Goal: Information Seeking & Learning: Learn about a topic

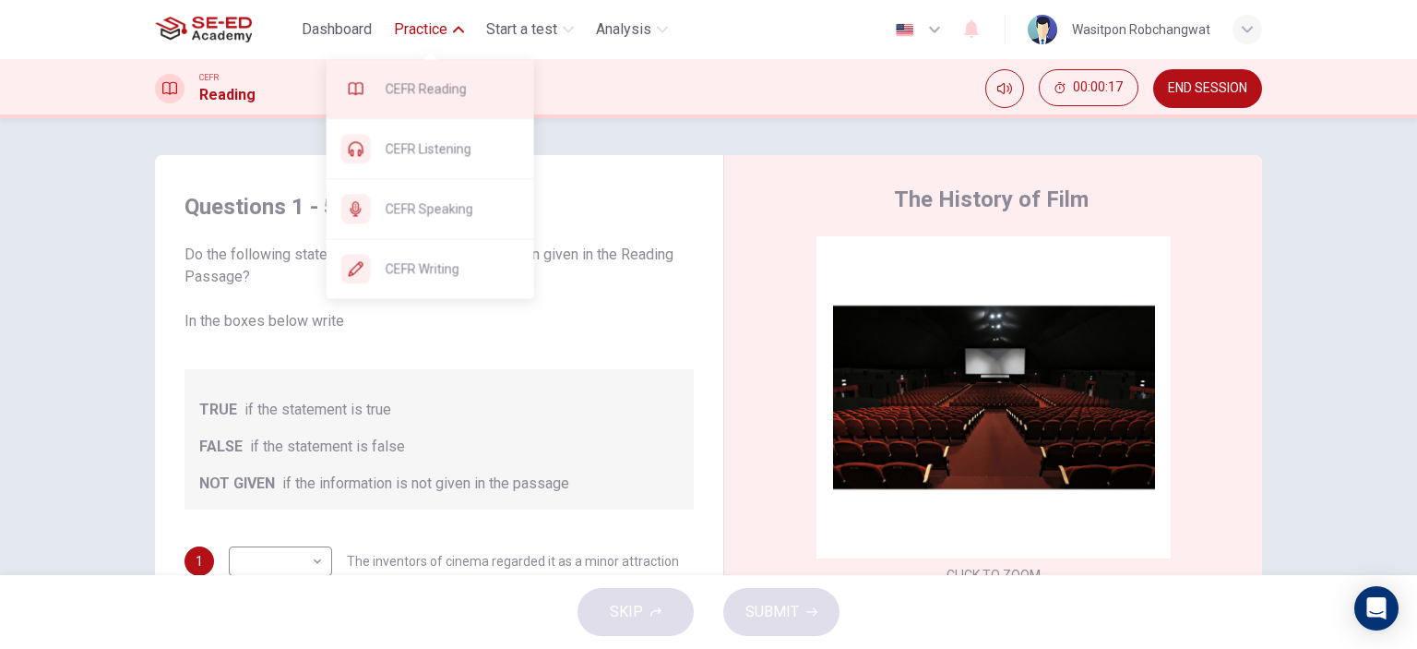
click at [446, 94] on span "CEFR Reading" at bounding box center [453, 89] width 134 height 22
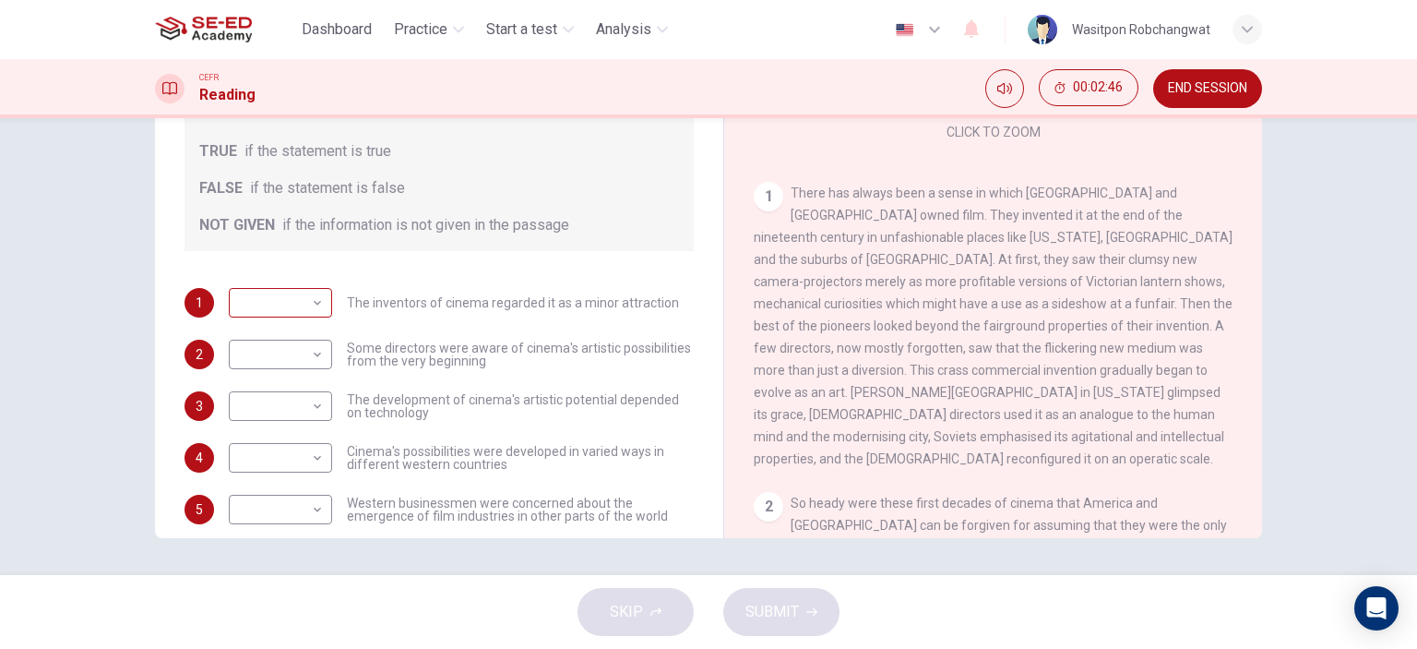
click at [317, 309] on body "This site uses cookies, as explained in our Privacy Policy . If you agree to th…" at bounding box center [708, 324] width 1417 height 649
click at [285, 364] on li "FALSE" at bounding box center [275, 362] width 103 height 30
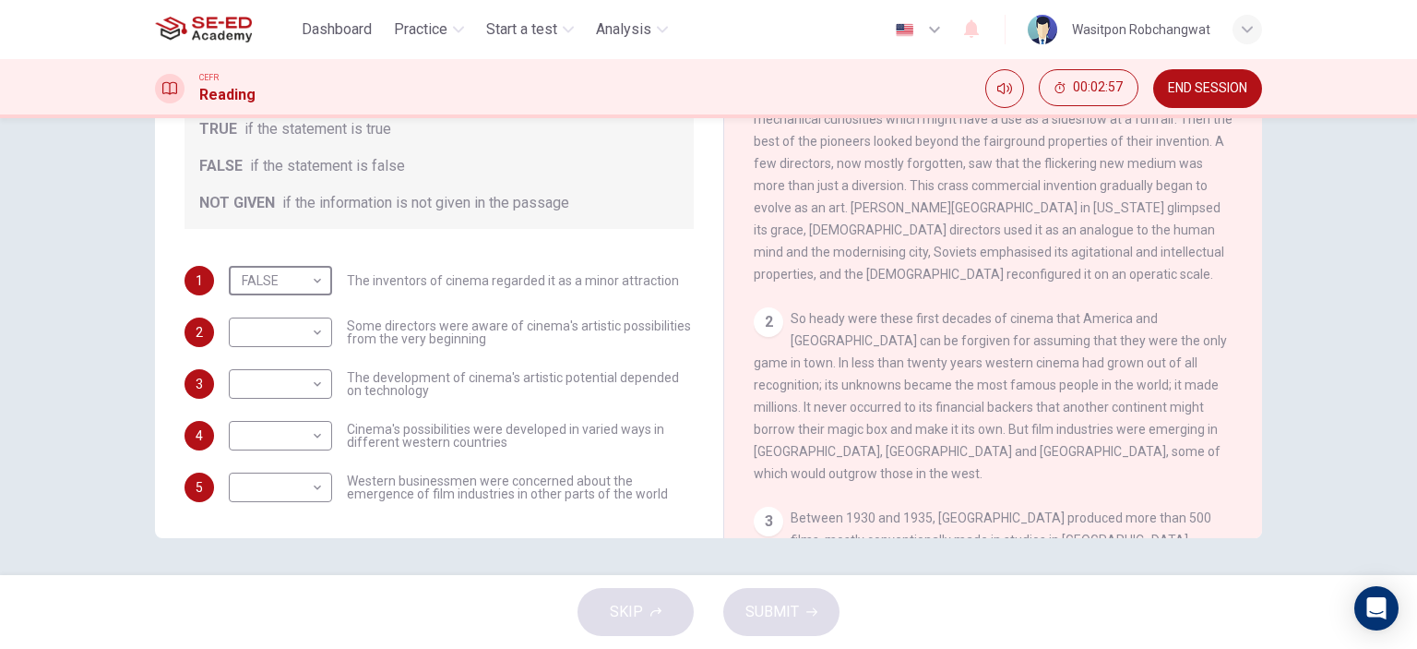
scroll to position [22, 0]
click at [312, 285] on body "This site uses cookies, as explained in our Privacy Policy . If you agree to th…" at bounding box center [708, 324] width 1417 height 649
click at [297, 305] on li "TRUE" at bounding box center [275, 309] width 103 height 30
type input "TRUE"
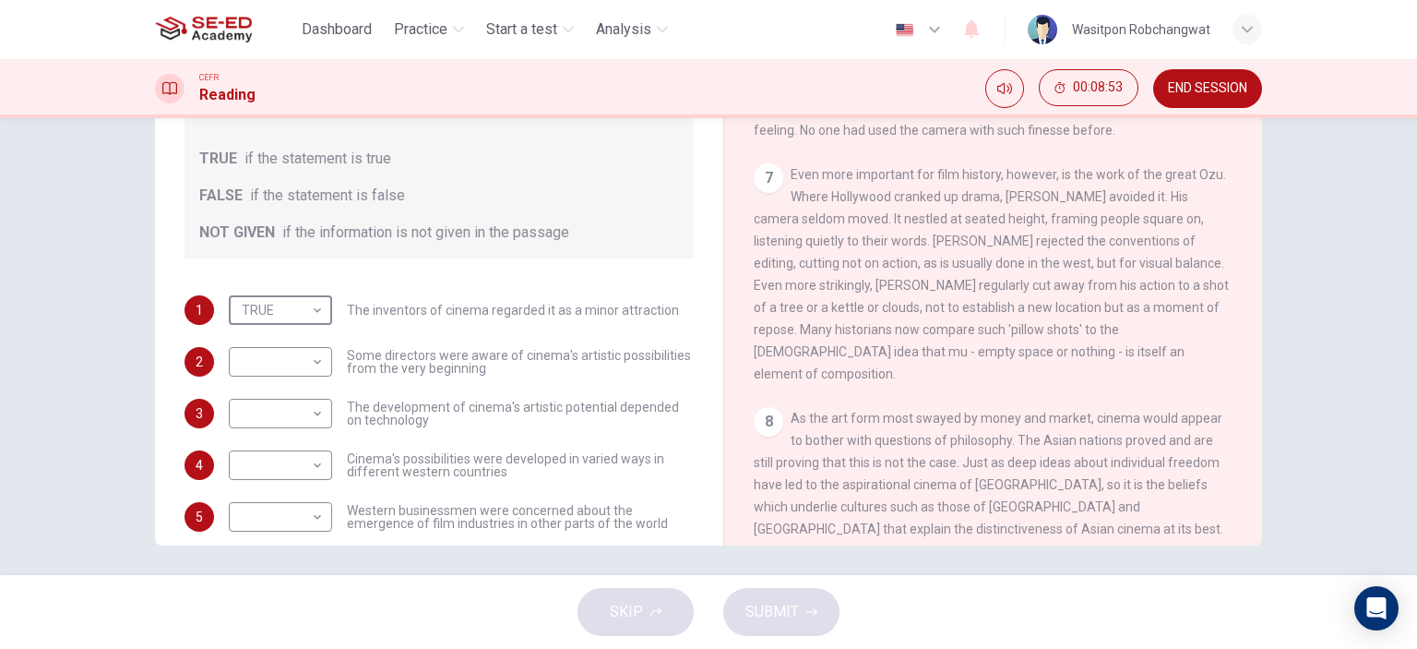
scroll to position [258, 0]
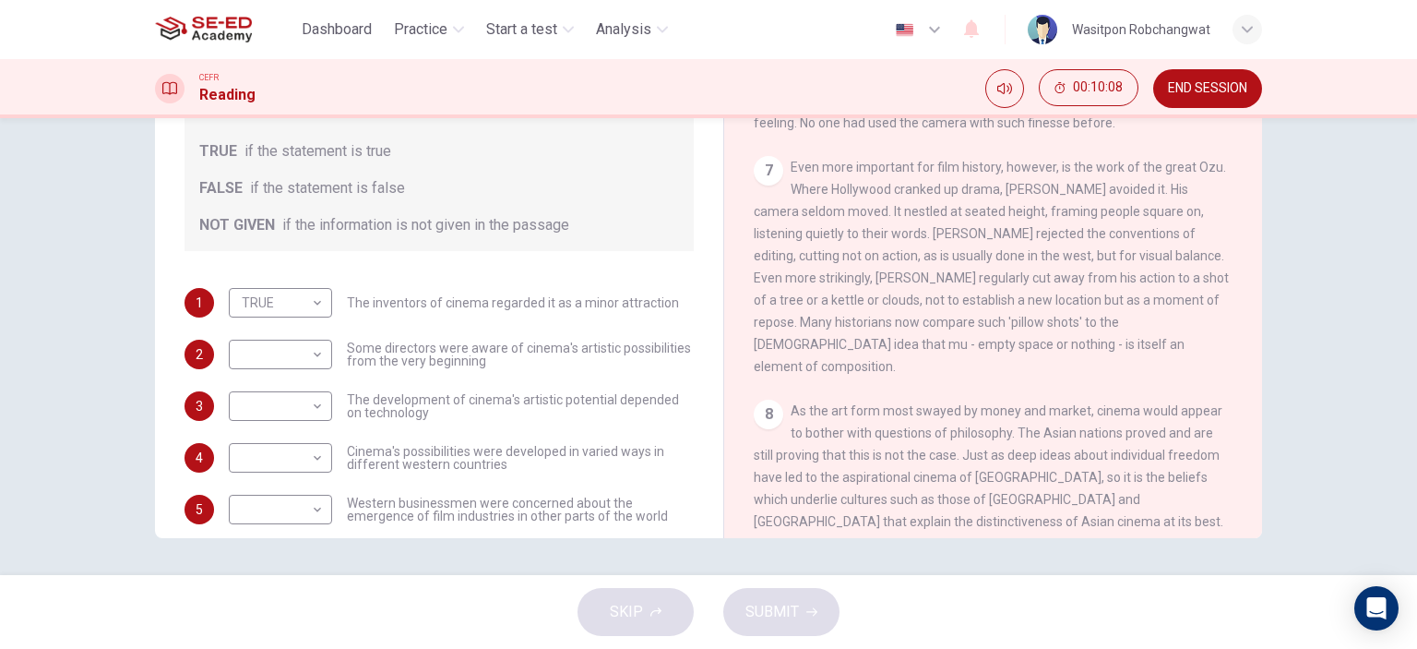
click at [1302, 385] on div "Questions 1 - 5 Do the following statements agree with the information given in…" at bounding box center [708, 346] width 1417 height 457
click at [309, 353] on body "This site uses cookies, as explained in our Privacy Policy . If you agree to th…" at bounding box center [708, 324] width 1417 height 649
click at [303, 379] on li "TRUE" at bounding box center [275, 384] width 103 height 30
type input "TRUE"
click at [310, 409] on body "This site uses cookies, as explained in our Privacy Policy . If you agree to th…" at bounding box center [708, 324] width 1417 height 649
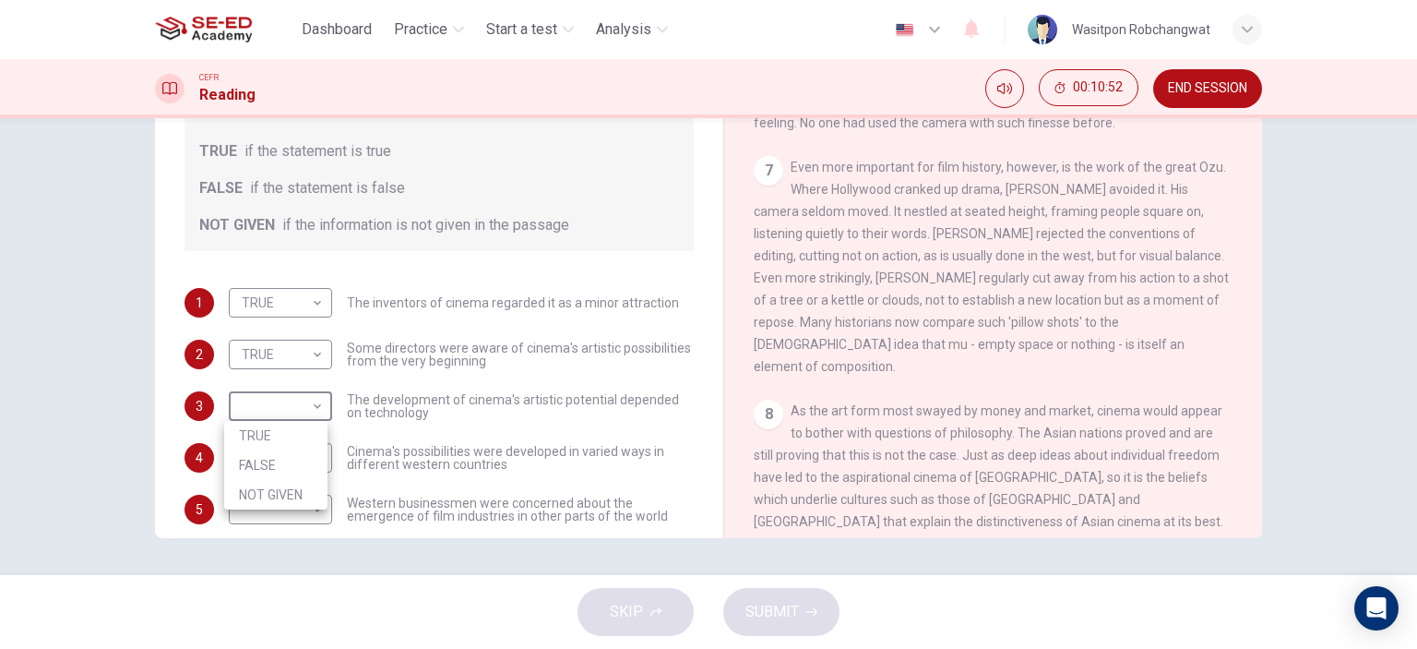
click at [293, 460] on li "FALSE" at bounding box center [275, 465] width 103 height 30
type input "FALSE"
click at [317, 452] on body "This site uses cookies, as explained in our Privacy Policy . If you agree to th…" at bounding box center [708, 324] width 1417 height 649
click at [295, 483] on li "TRUE" at bounding box center [275, 487] width 103 height 30
type input "TRUE"
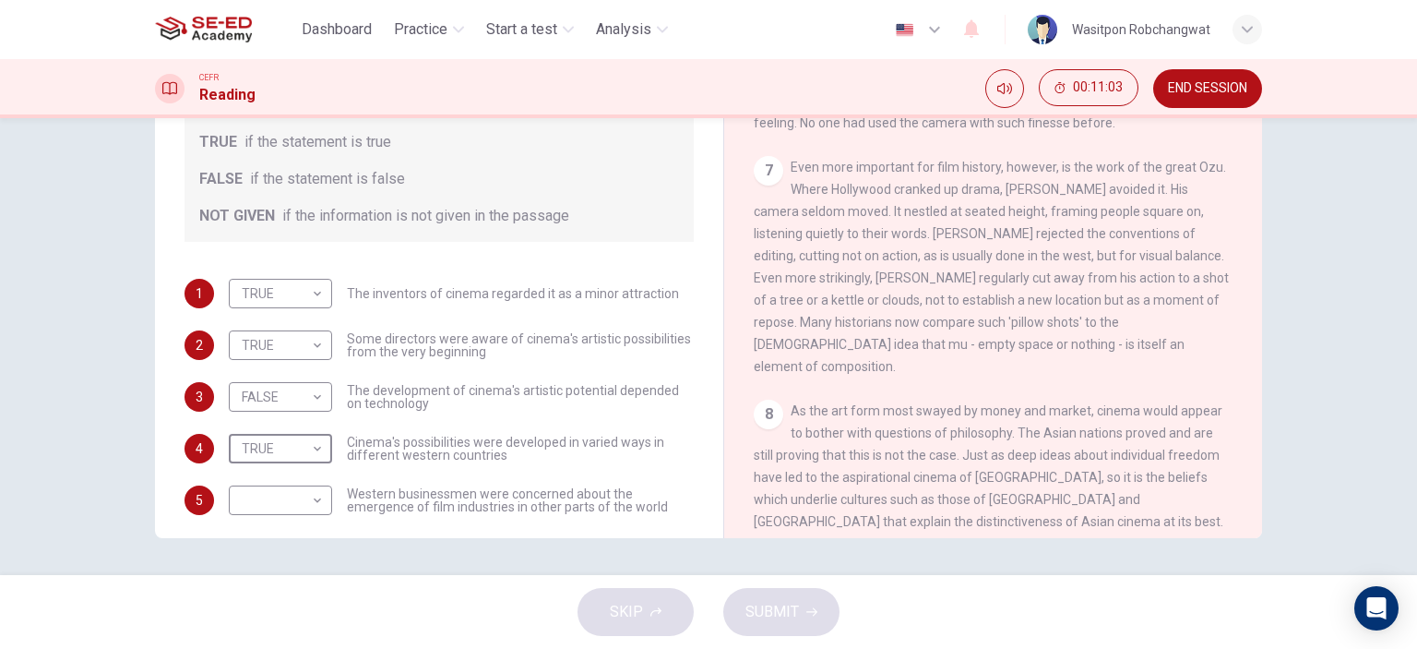
scroll to position [22, 0]
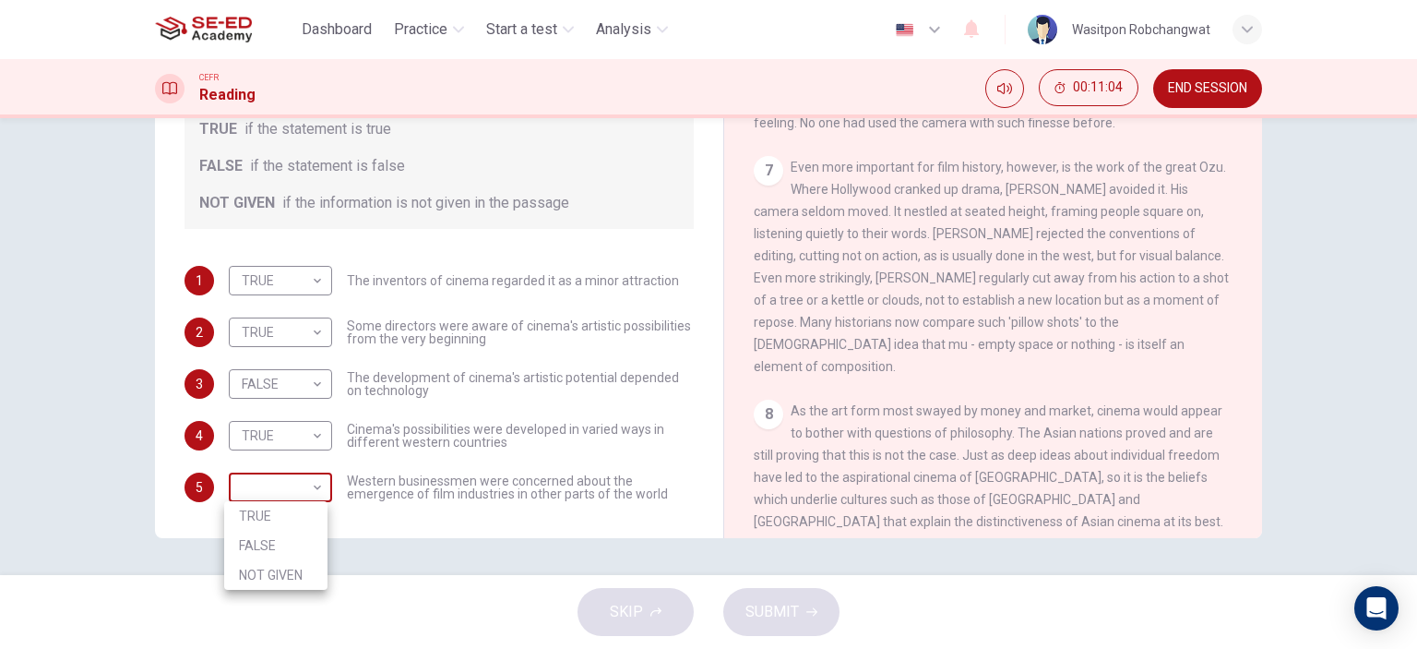
click at [317, 490] on body "This site uses cookies, as explained in our Privacy Policy . If you agree to th…" at bounding box center [708, 324] width 1417 height 649
click at [294, 575] on li "NOT GIVEN" at bounding box center [275, 575] width 103 height 30
type input "NOT GIVEN"
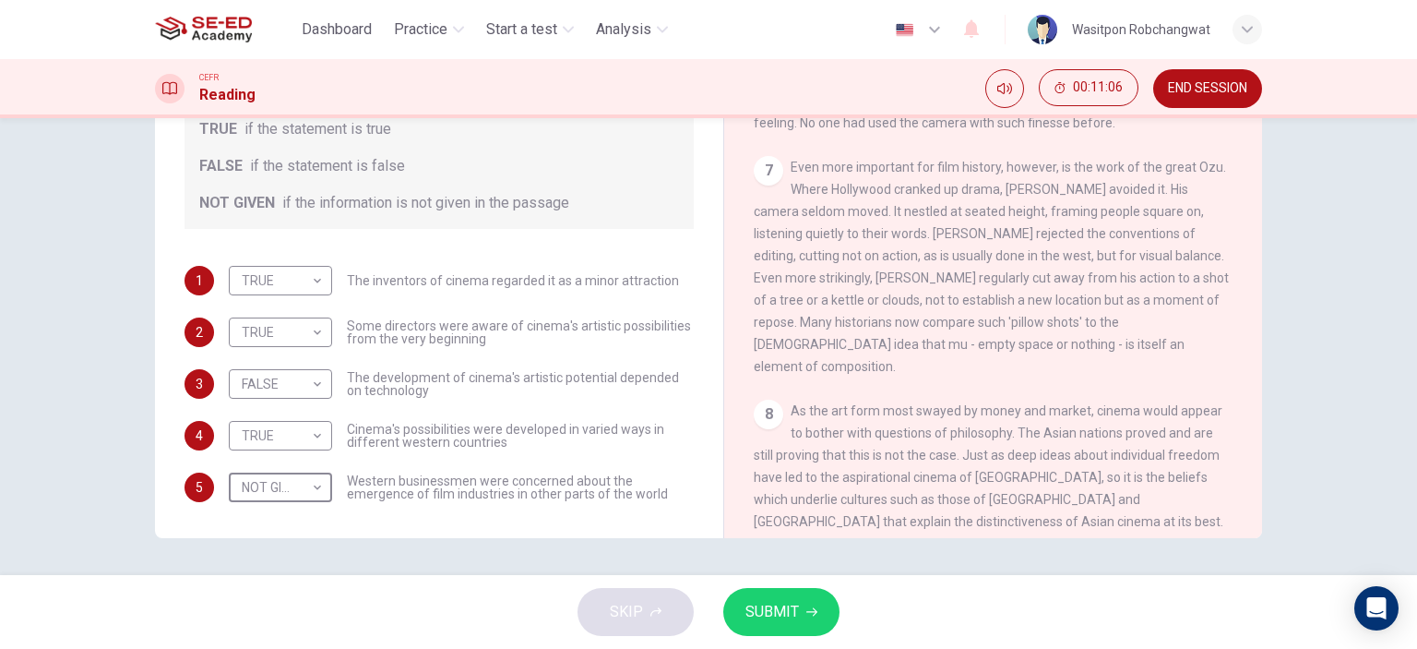
click at [749, 616] on span "SUBMIT" at bounding box center [773, 612] width 54 height 26
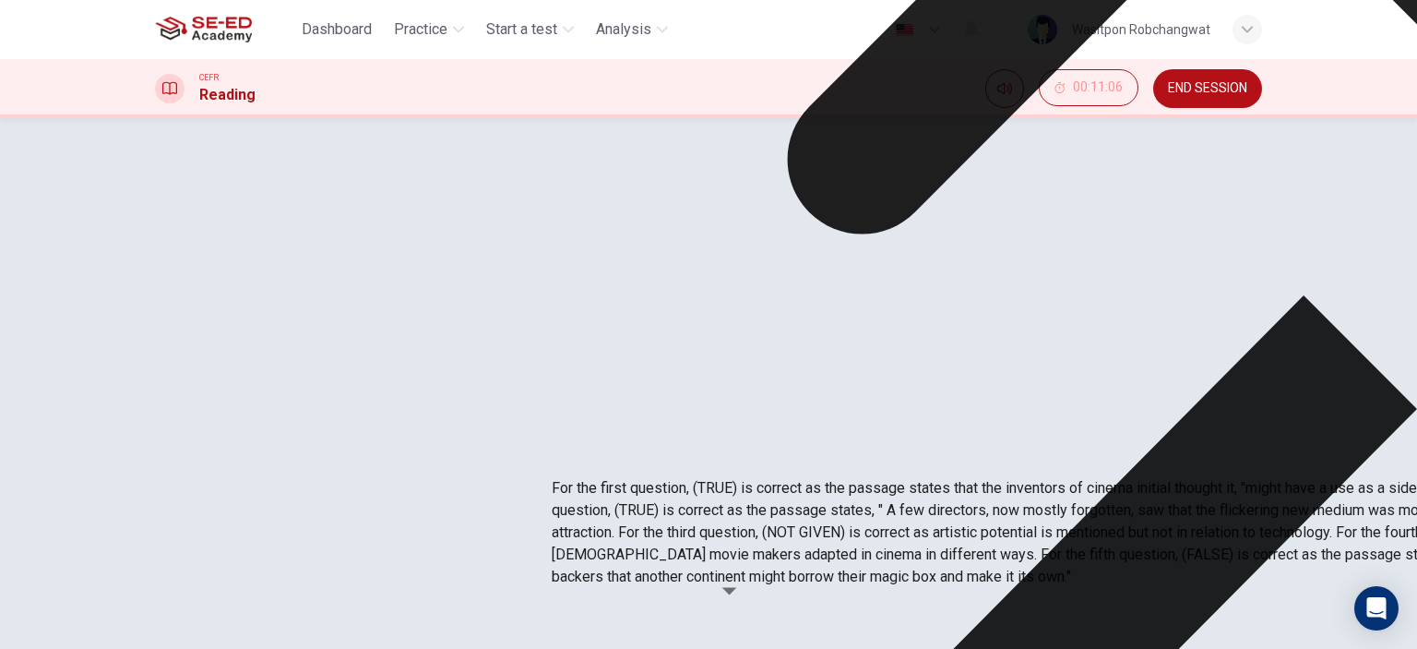
scroll to position [362, 0]
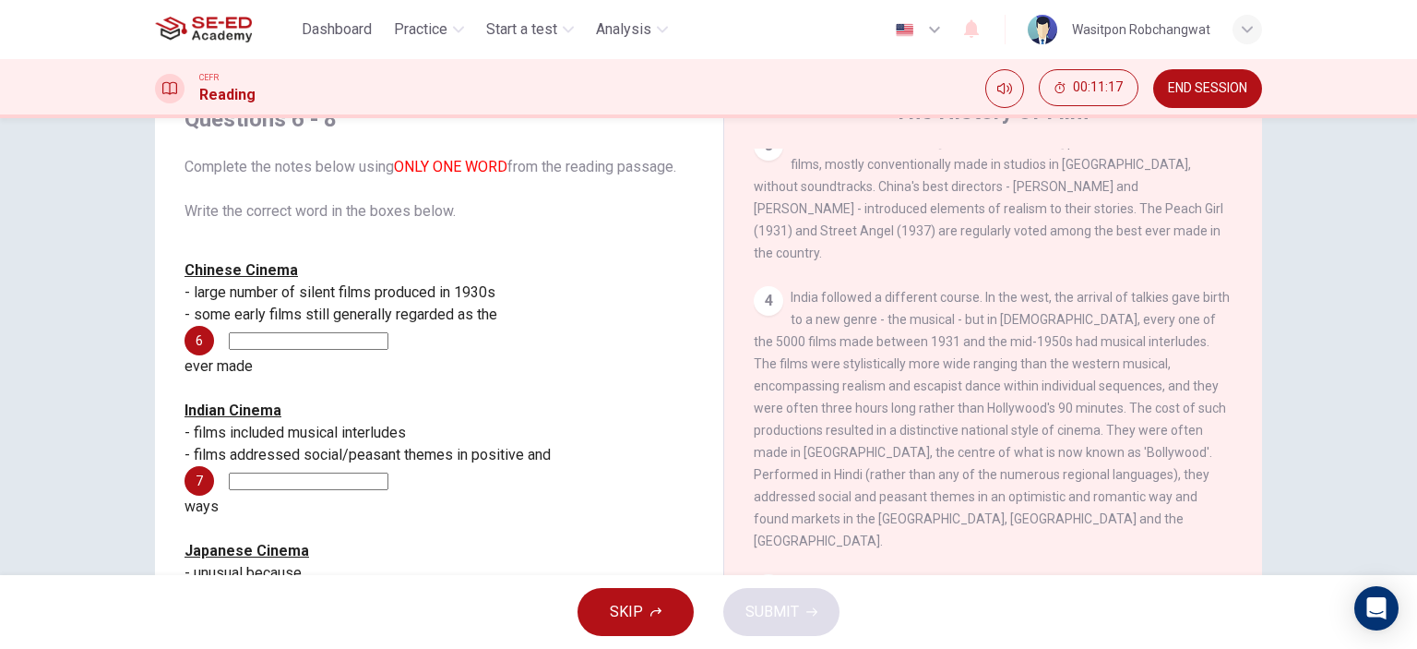
scroll to position [92, 0]
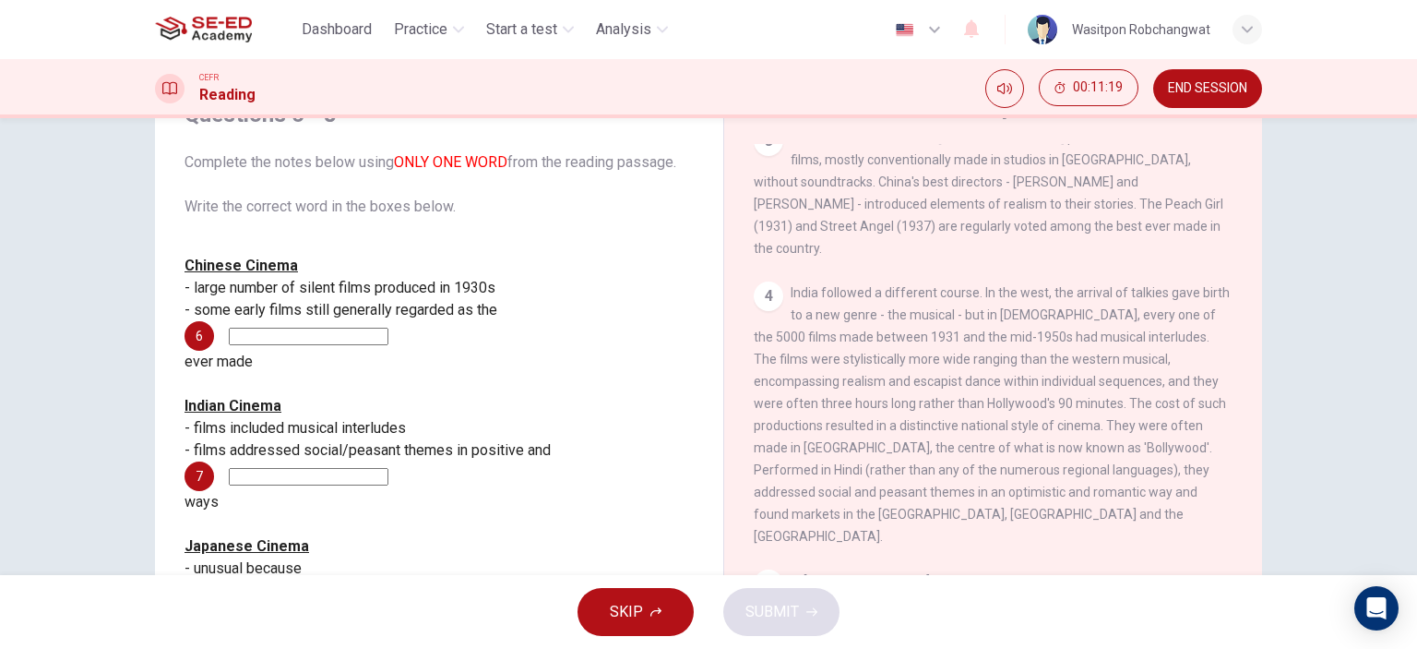
click at [373, 338] on input at bounding box center [309, 337] width 160 height 18
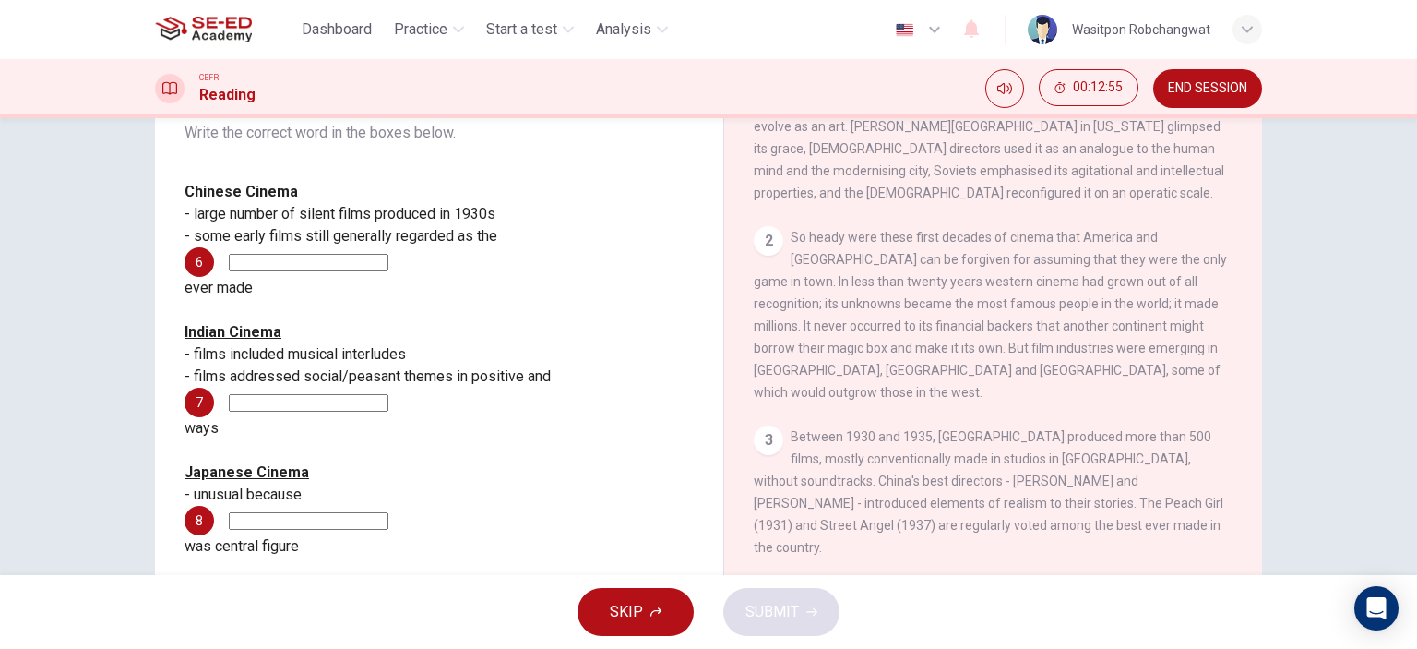
scroll to position [546, 0]
click at [338, 269] on input at bounding box center [309, 263] width 160 height 18
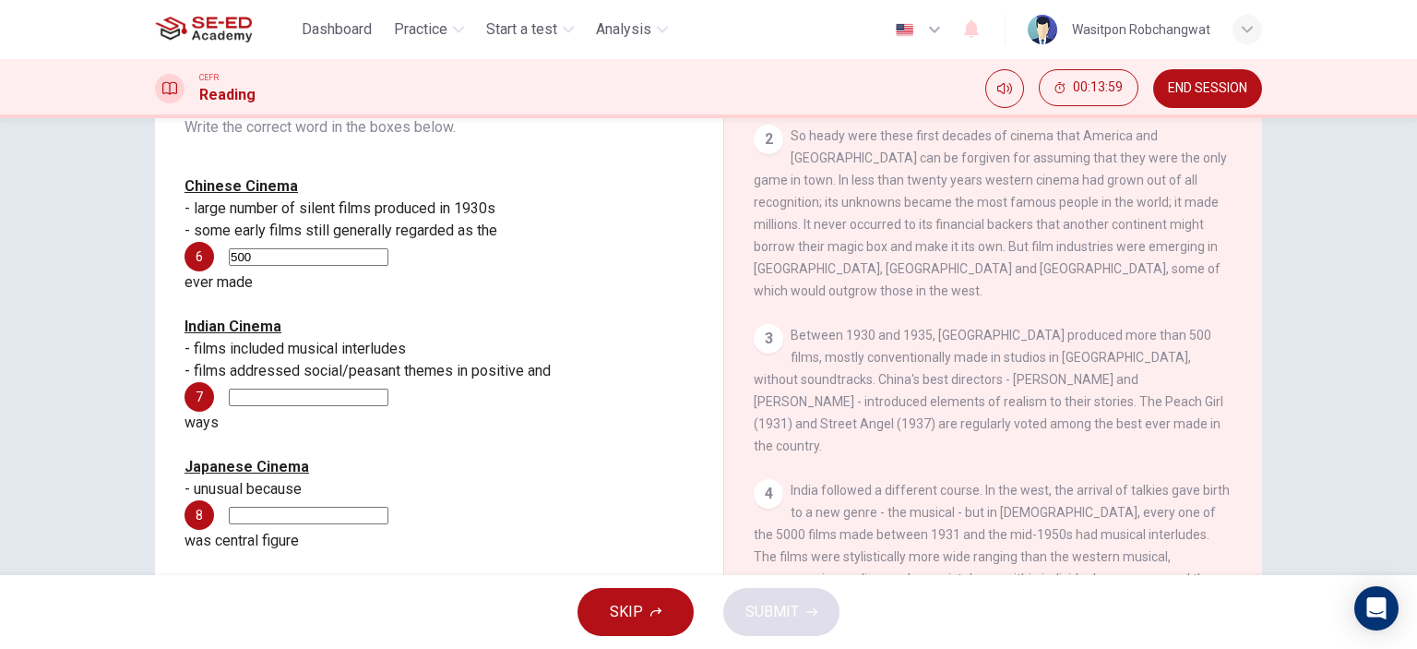
scroll to position [185, 0]
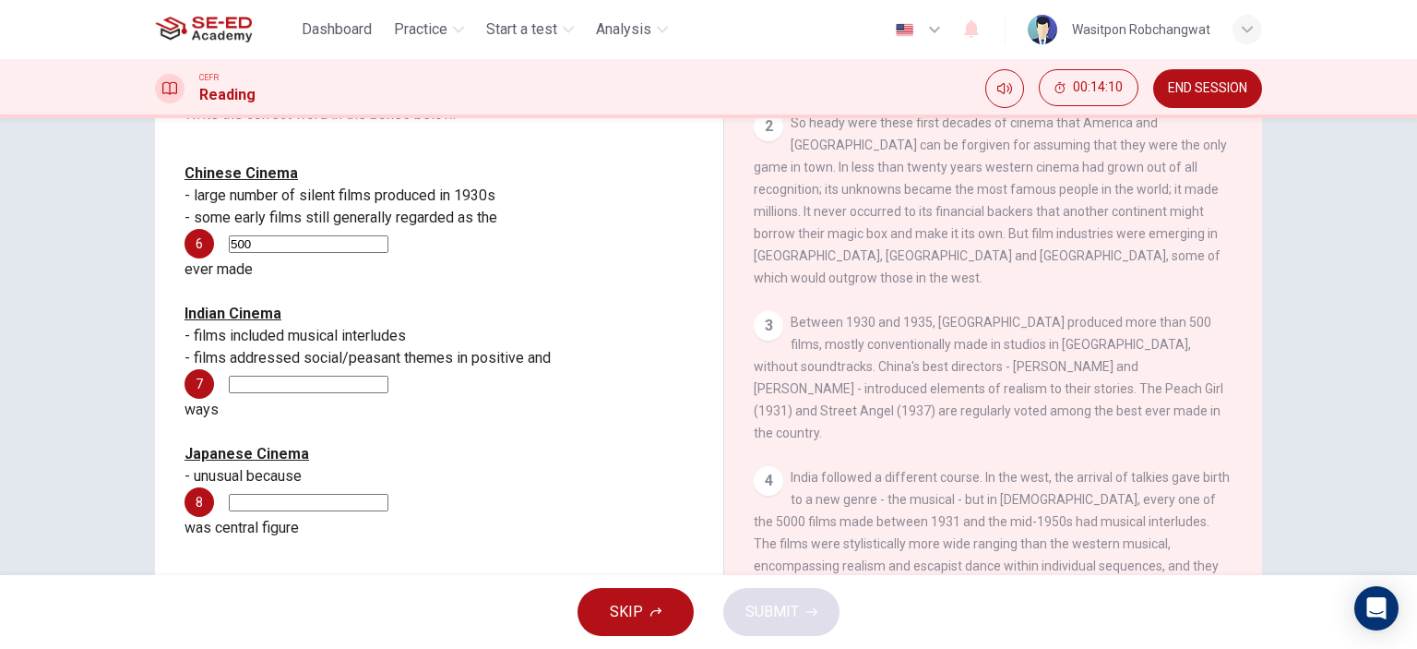
drag, startPoint x: 308, startPoint y: 253, endPoint x: 219, endPoint y: 250, distance: 89.6
click at [219, 250] on div "6 500" at bounding box center [439, 244] width 509 height 30
type input "ิbest"
click at [332, 376] on input at bounding box center [309, 385] width 160 height 18
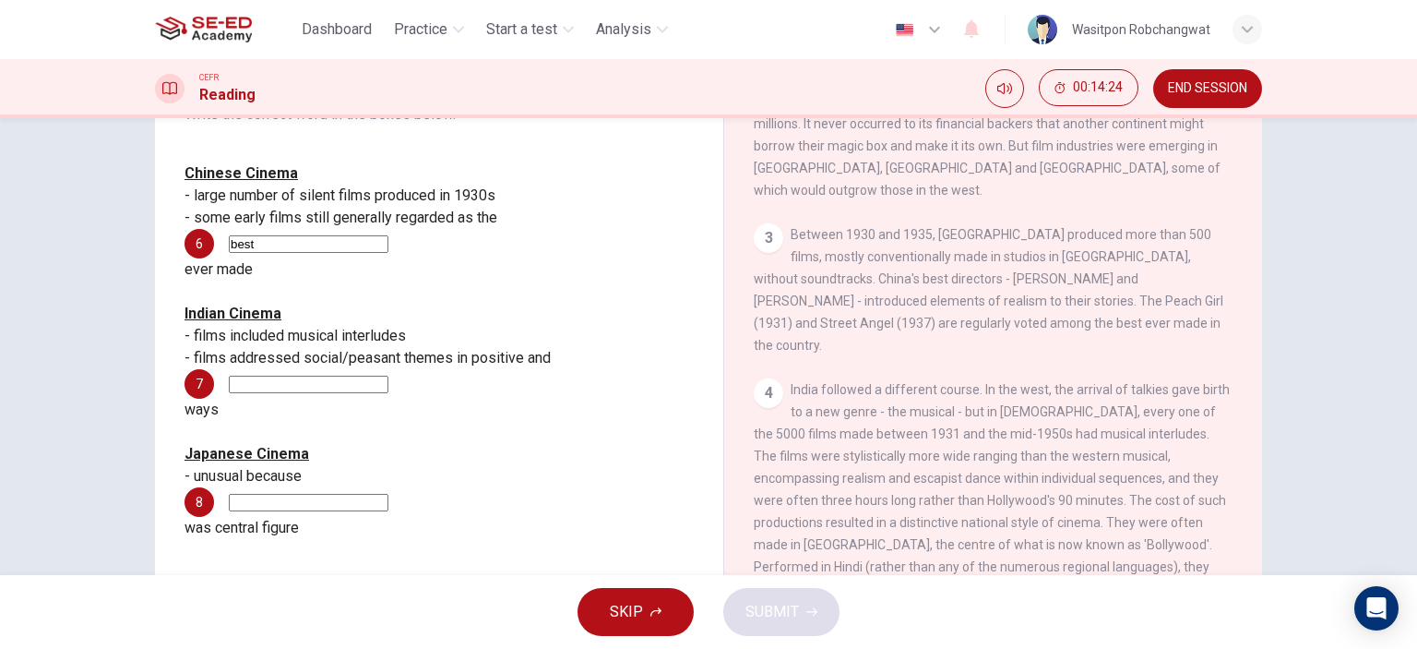
scroll to position [731, 0]
click at [376, 376] on input at bounding box center [309, 385] width 160 height 18
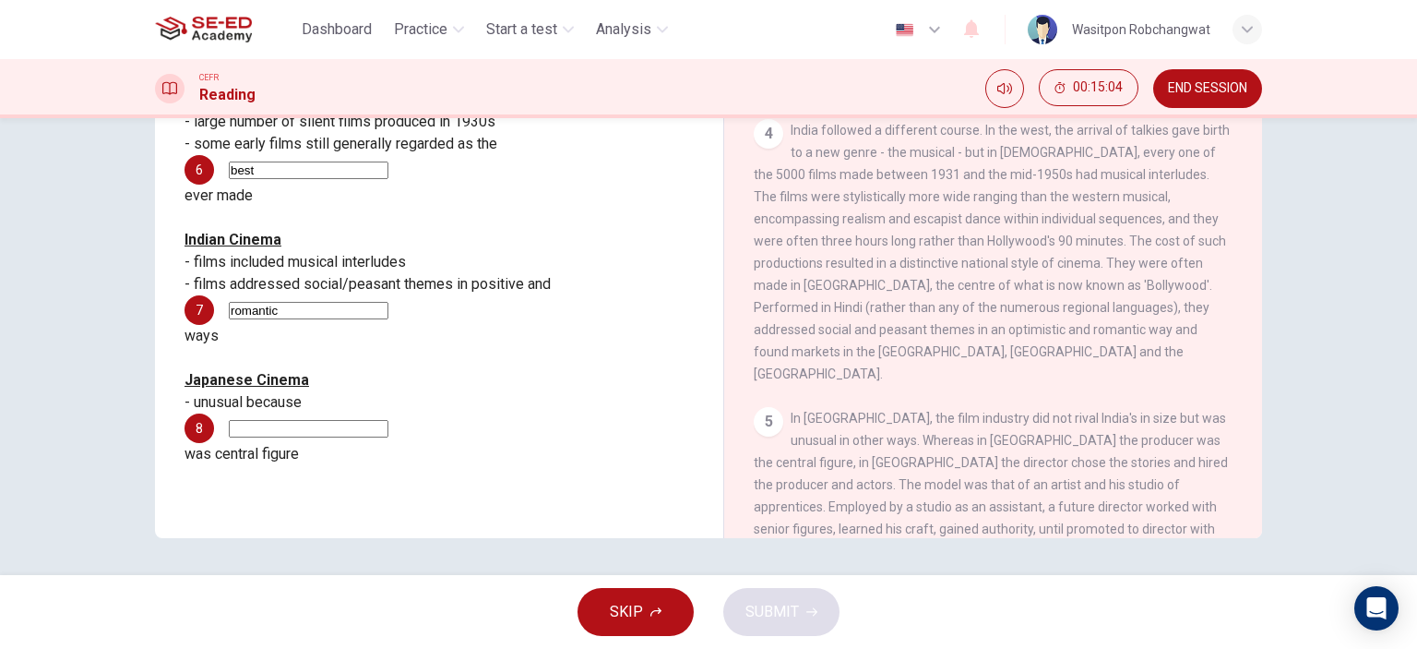
scroll to position [915, 0]
type input "romantic"
click at [388, 420] on input at bounding box center [309, 429] width 160 height 18
click at [364, 420] on input "producer" at bounding box center [309, 429] width 160 height 18
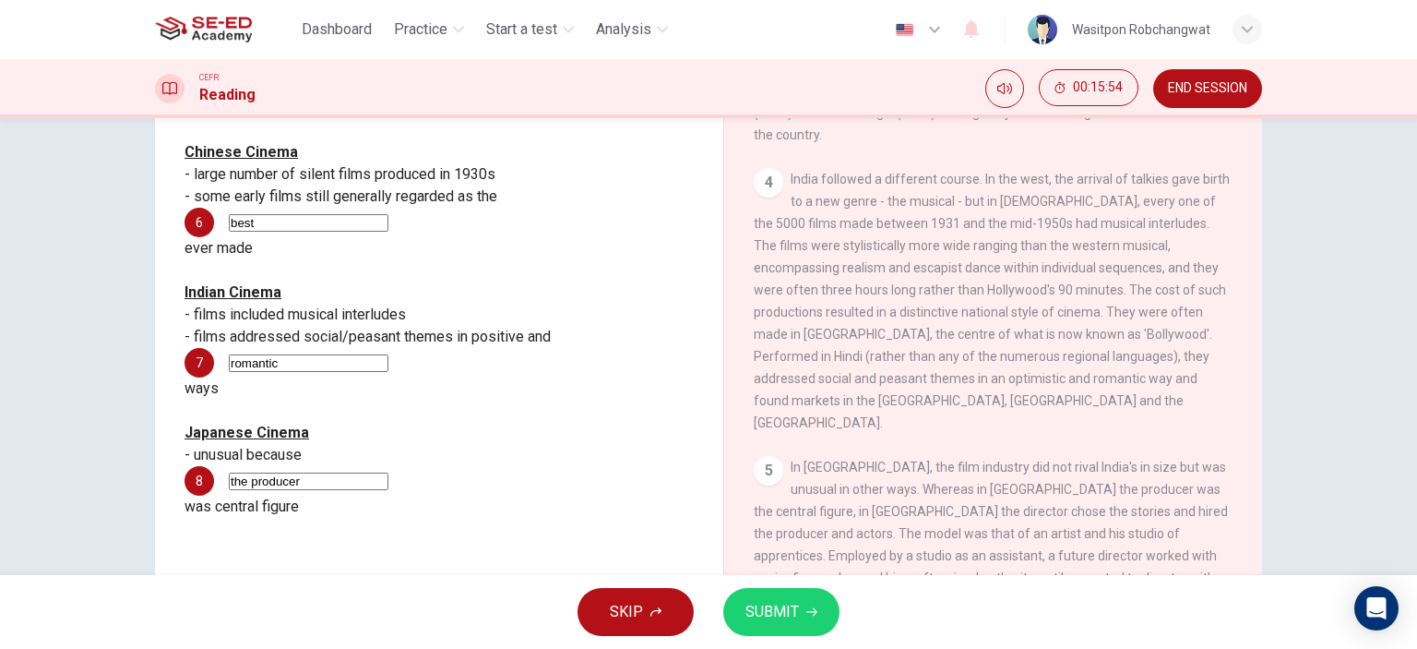
scroll to position [258, 0]
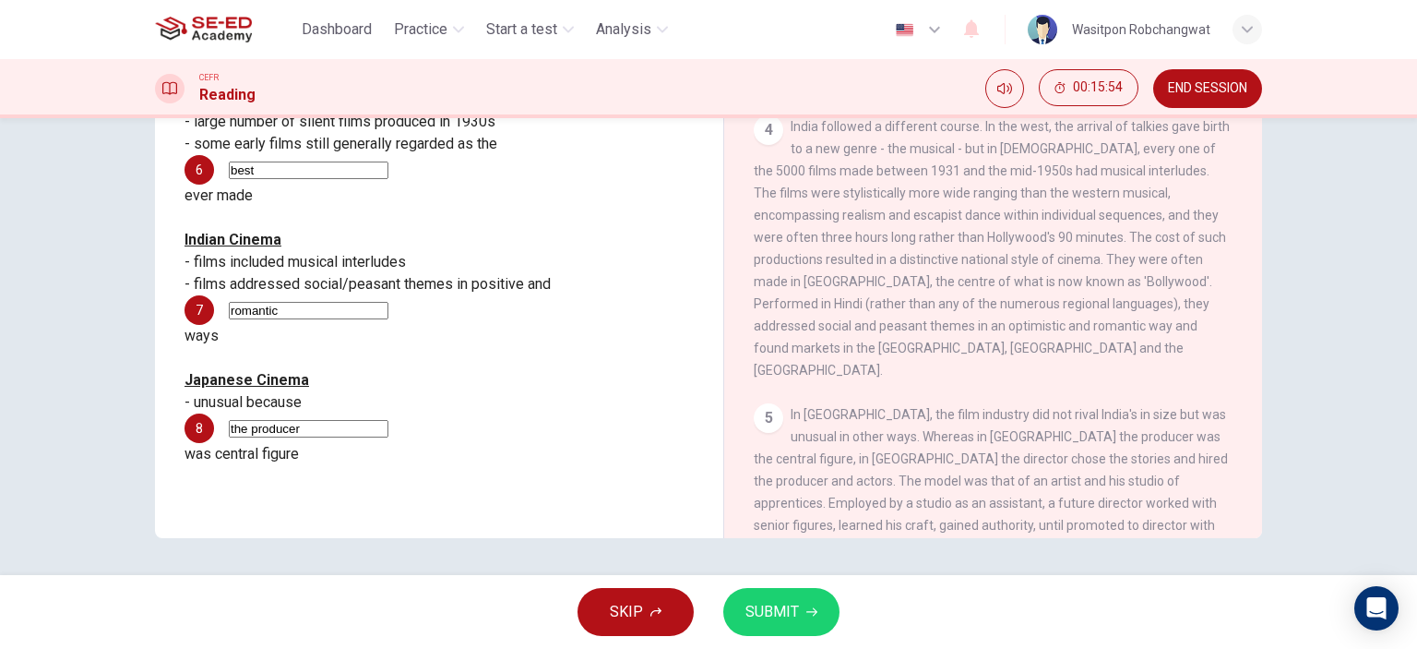
type input "the producer"
click at [794, 605] on span "SUBMIT" at bounding box center [773, 612] width 54 height 26
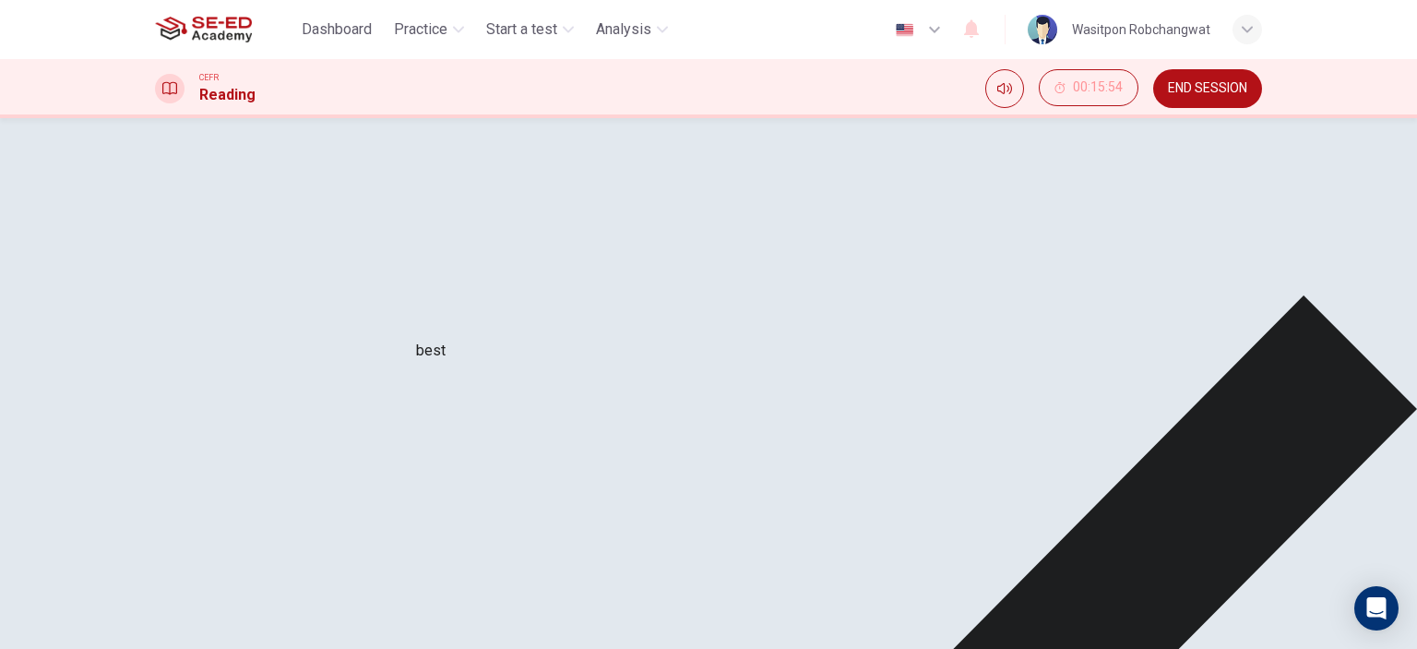
scroll to position [166, 0]
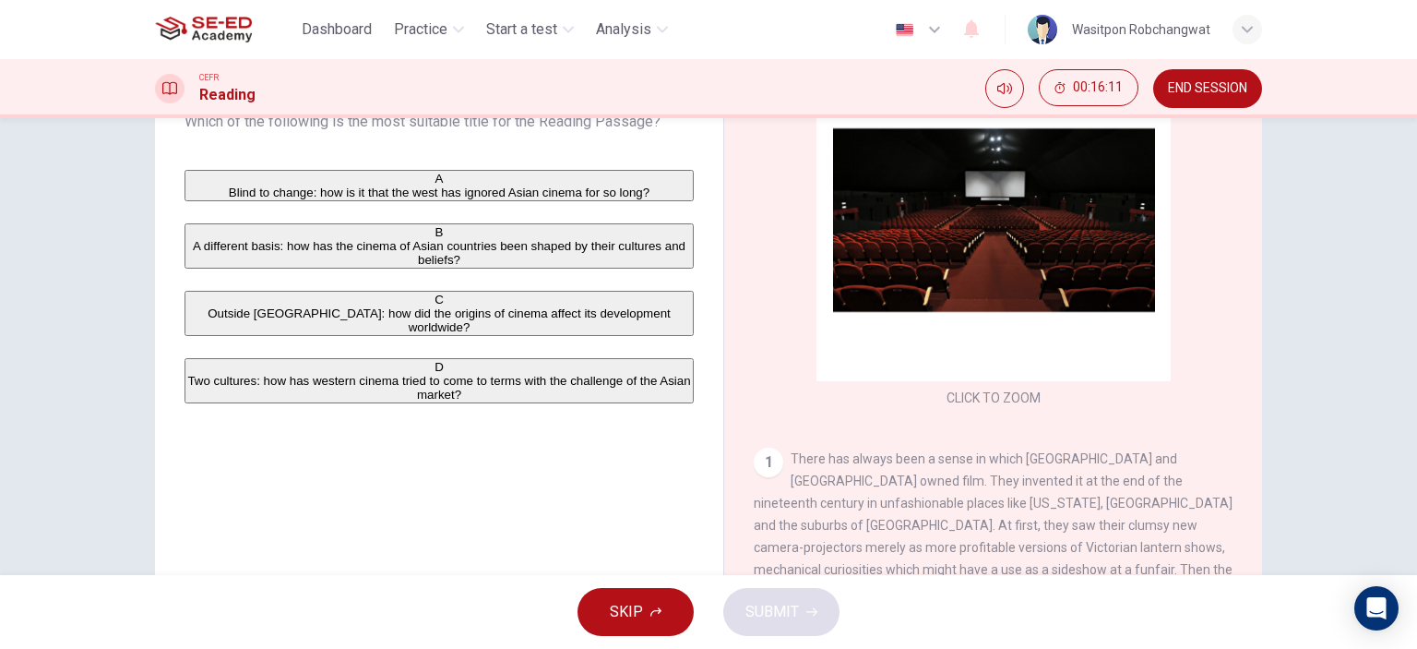
scroll to position [185, 0]
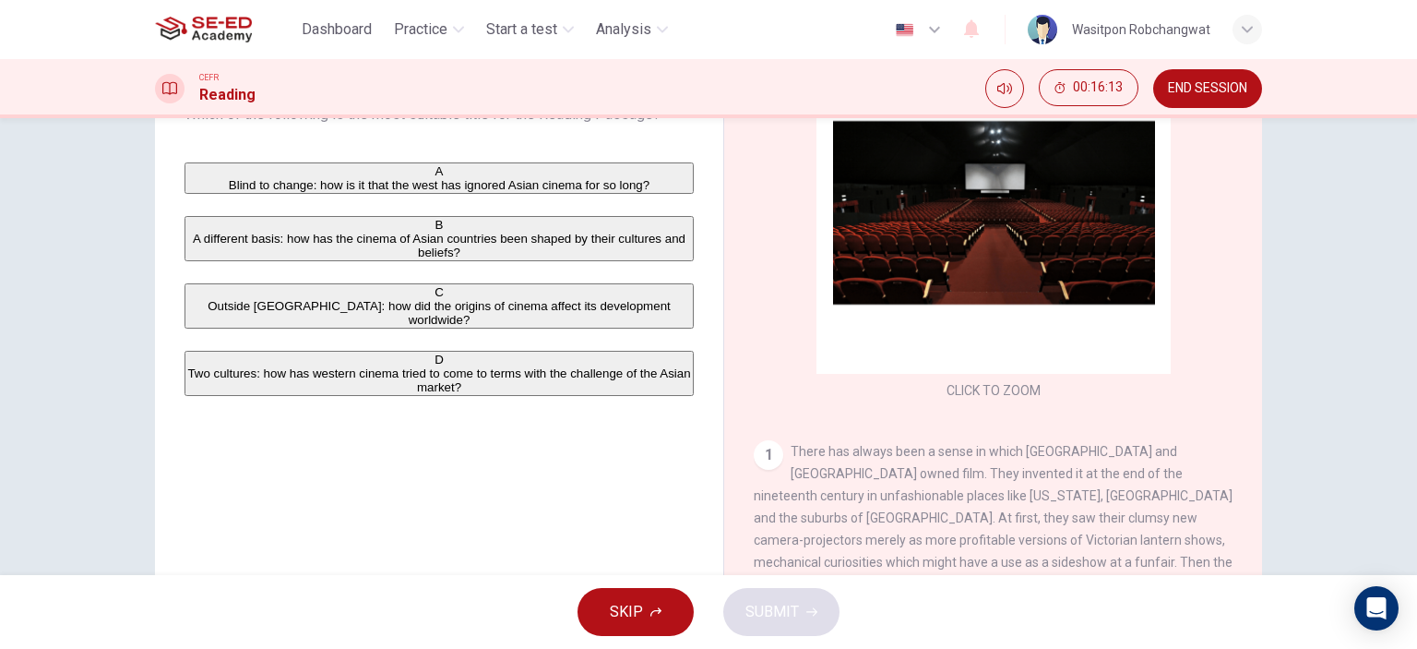
click at [202, 299] on div "C" at bounding box center [439, 292] width 506 height 14
click at [809, 597] on button "SUBMIT" at bounding box center [781, 612] width 116 height 48
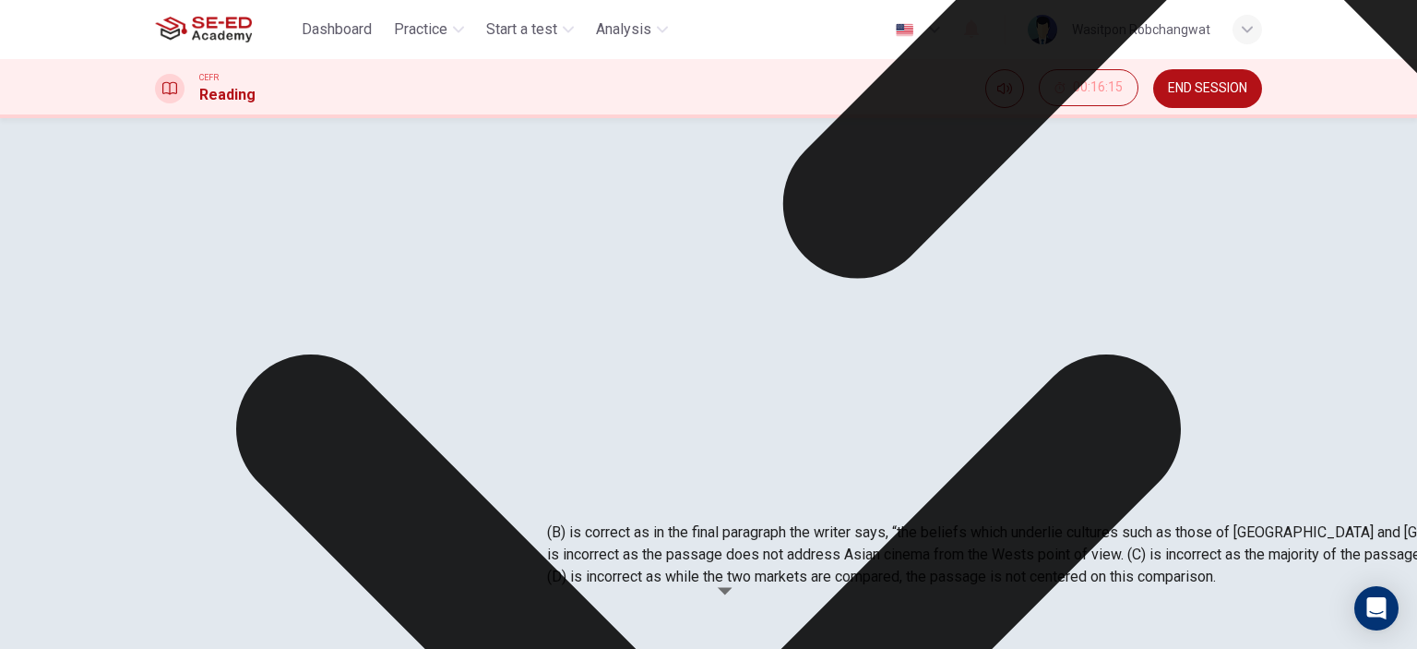
scroll to position [1561, 0]
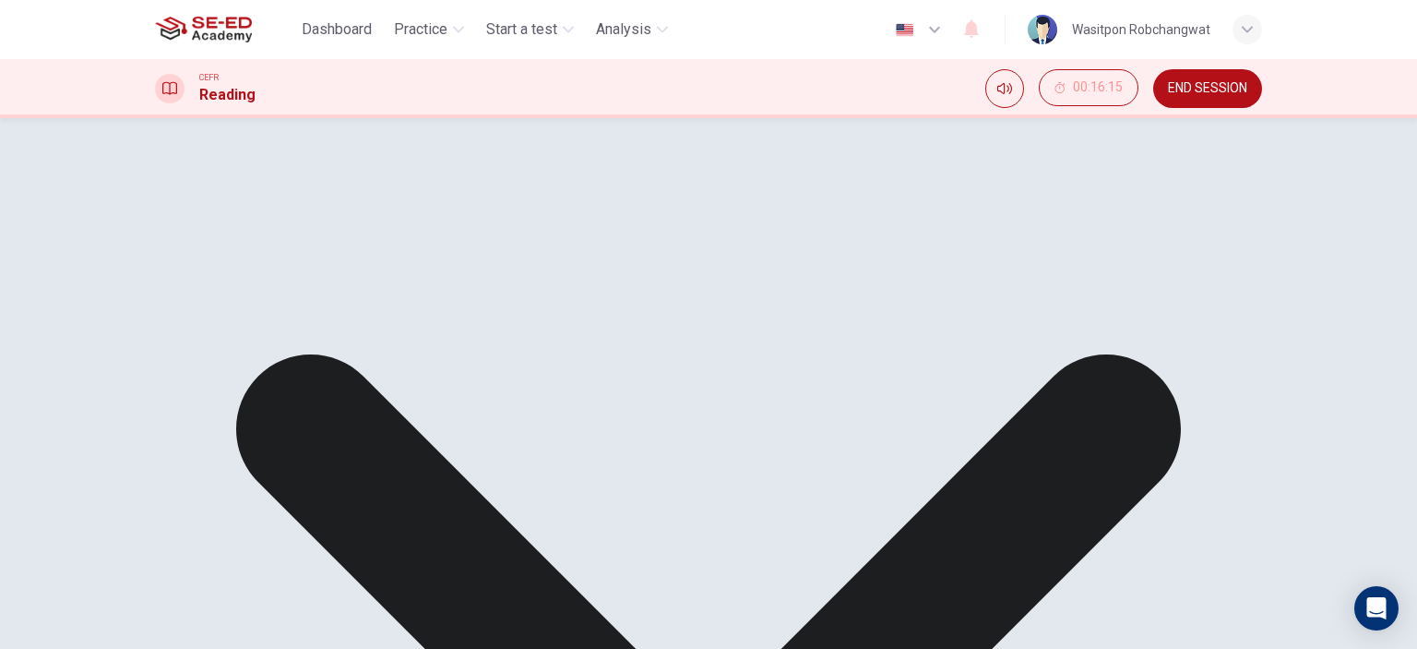
scroll to position [258, 0]
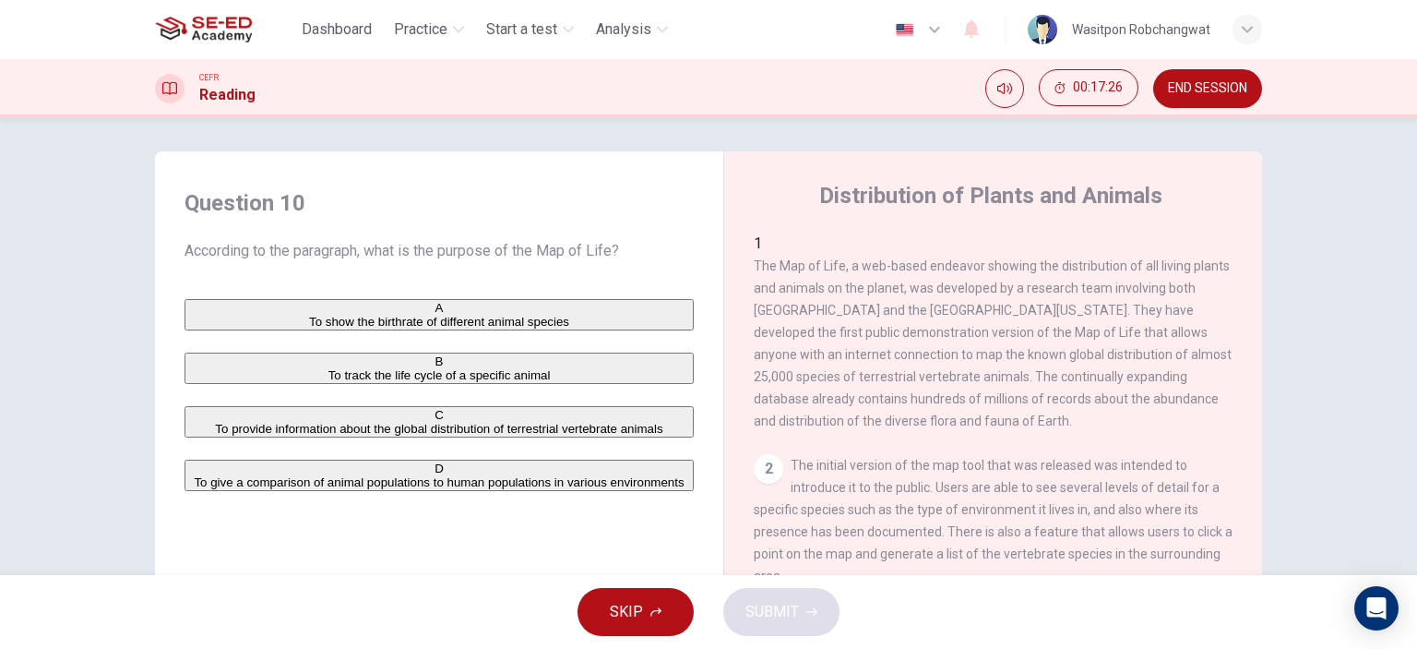
scroll to position [0, 0]
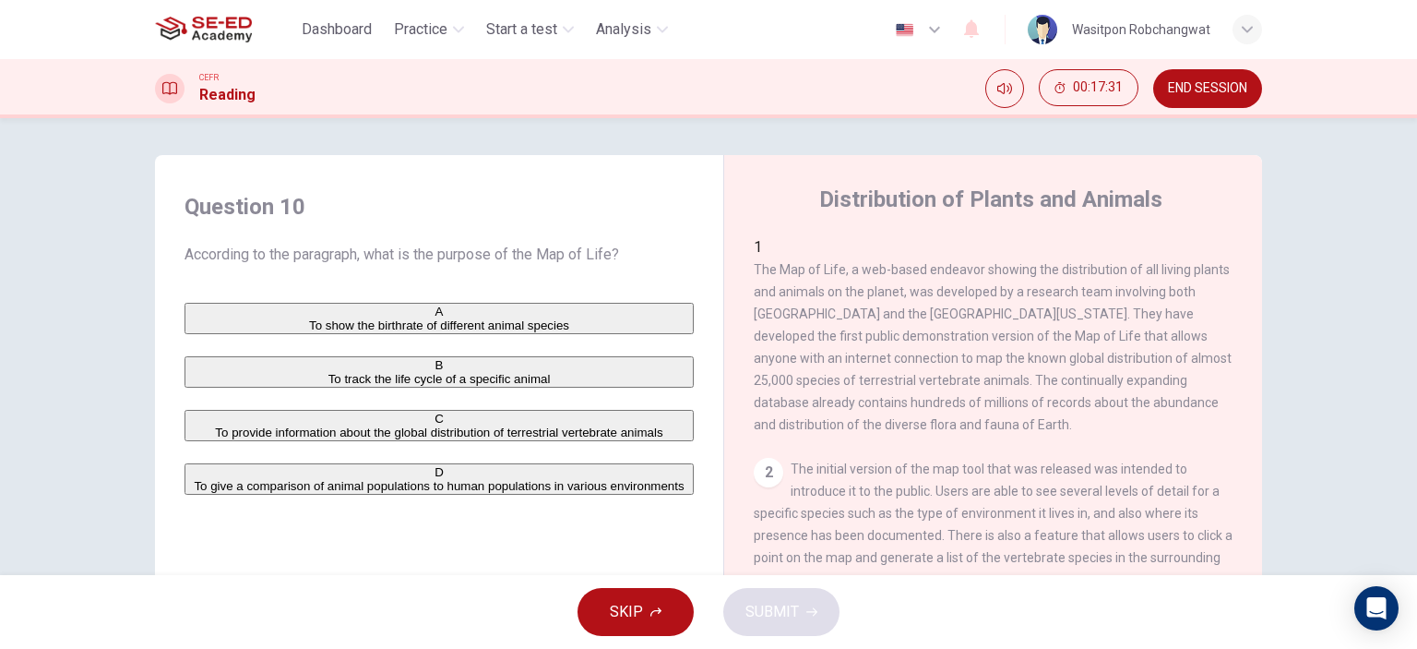
click at [197, 425] on div "C" at bounding box center [439, 419] width 506 height 14
click at [794, 612] on span "SUBMIT" at bounding box center [773, 612] width 54 height 26
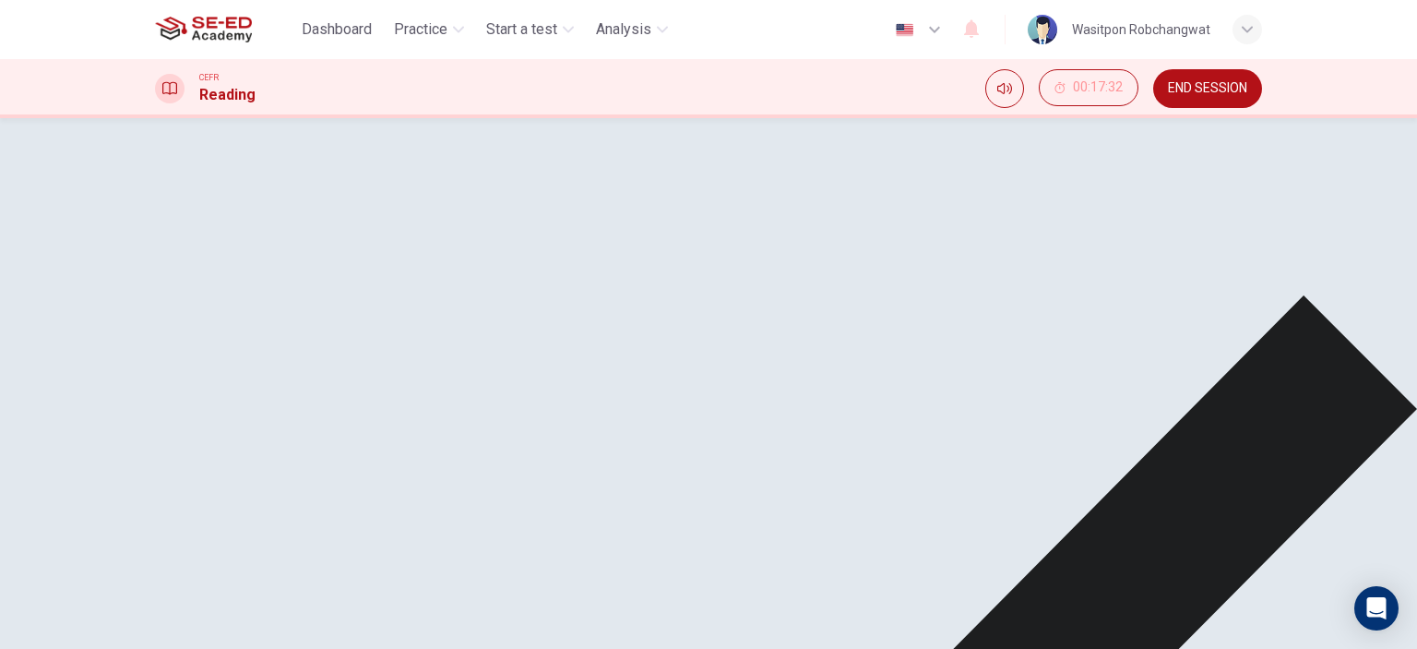
scroll to position [92, 0]
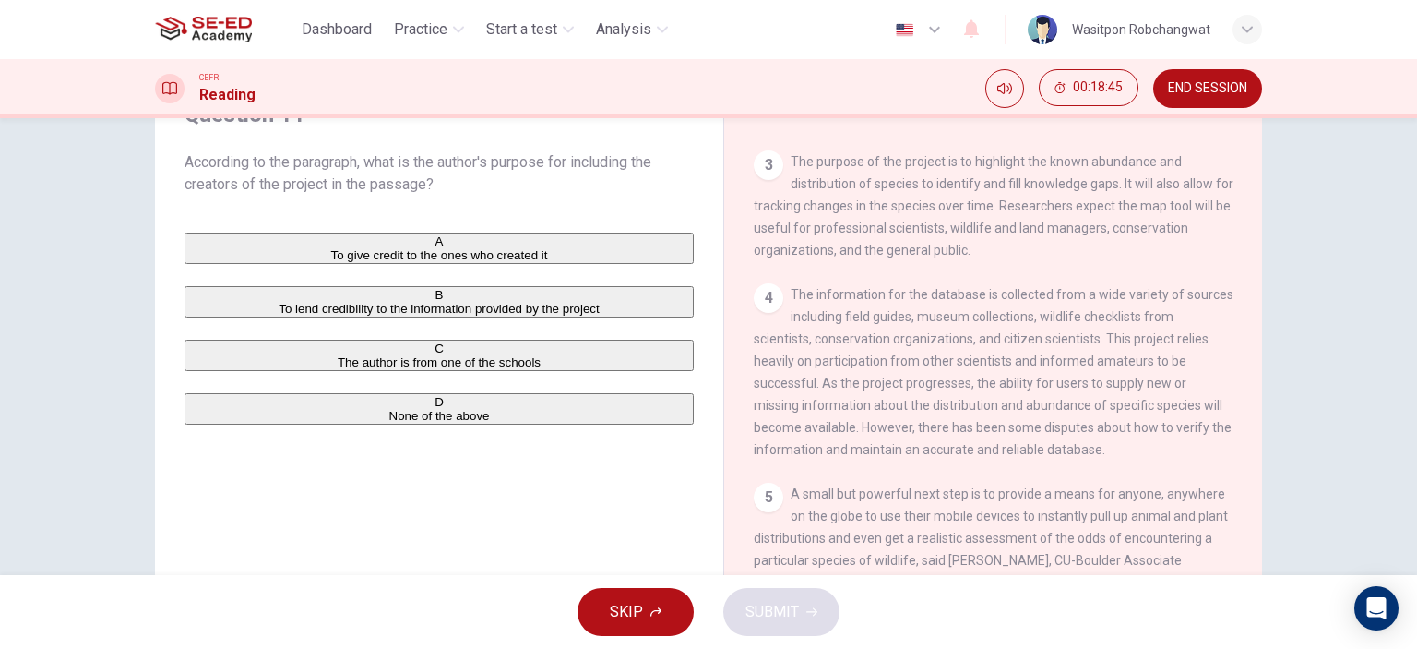
scroll to position [74, 0]
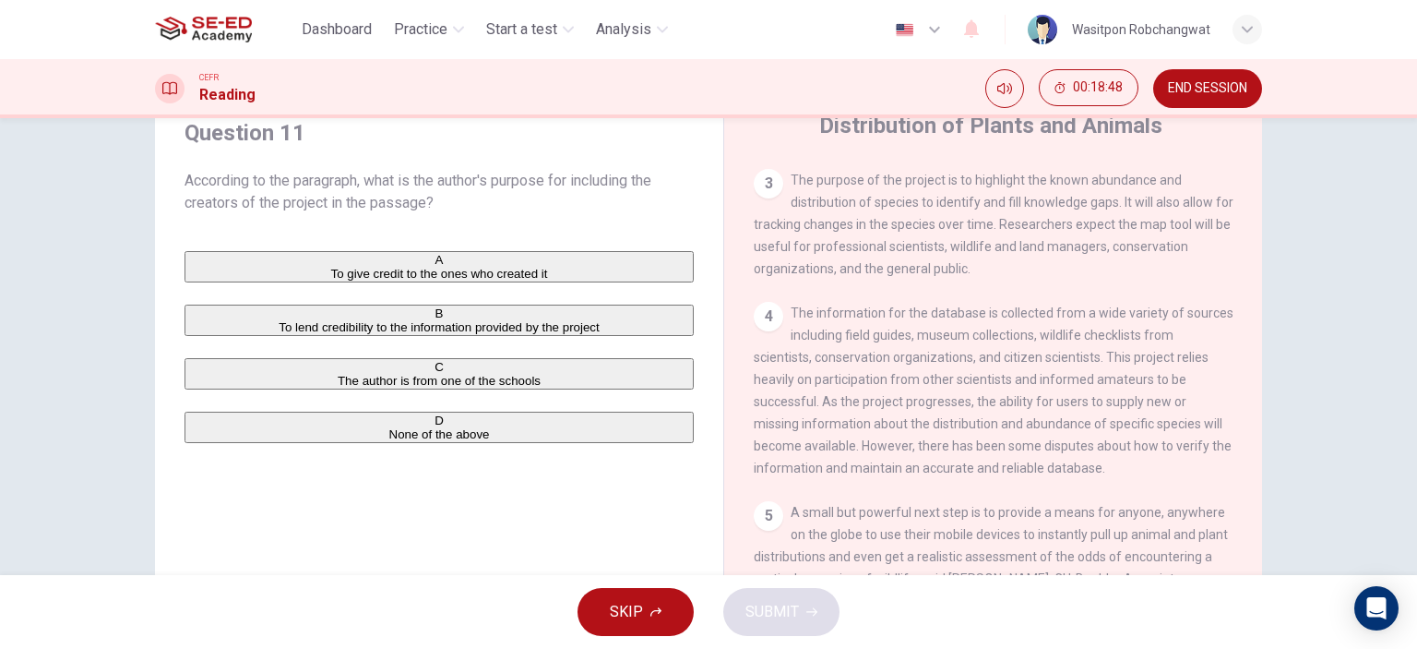
click at [199, 320] on div "B" at bounding box center [439, 313] width 506 height 14
click at [771, 608] on span "SUBMIT" at bounding box center [773, 612] width 54 height 26
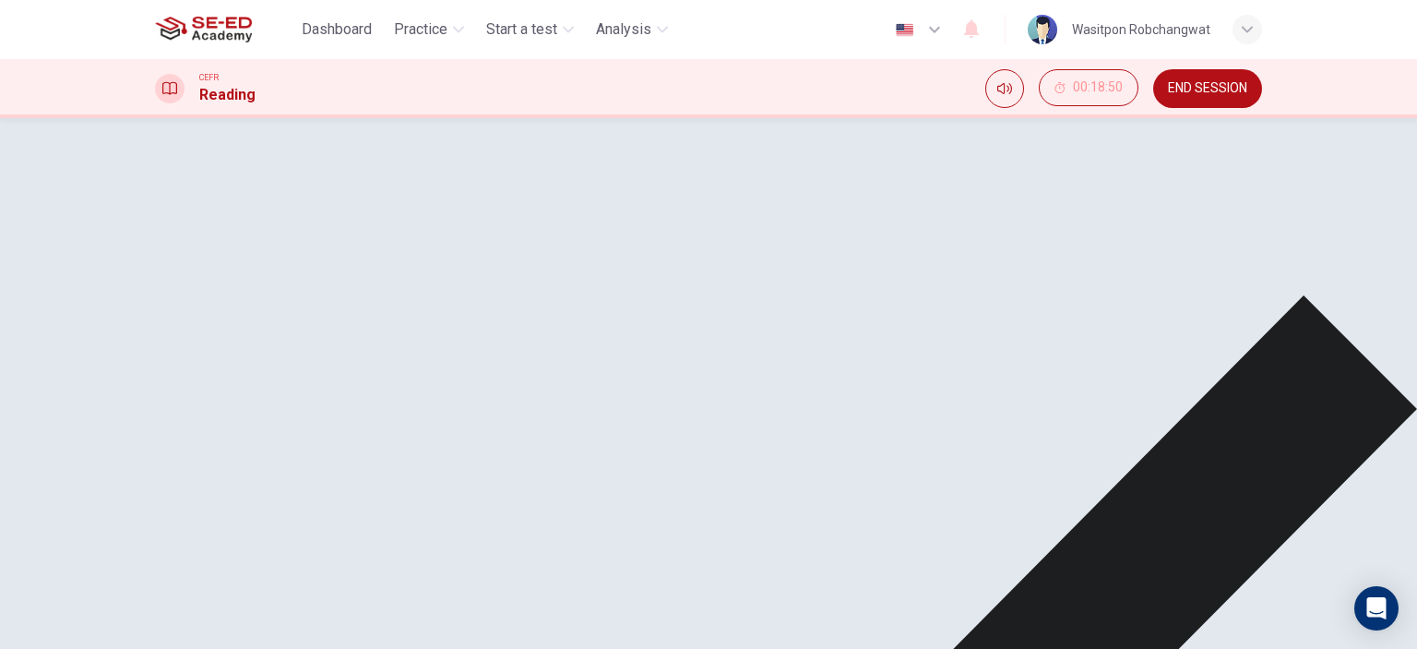
scroll to position [258, 0]
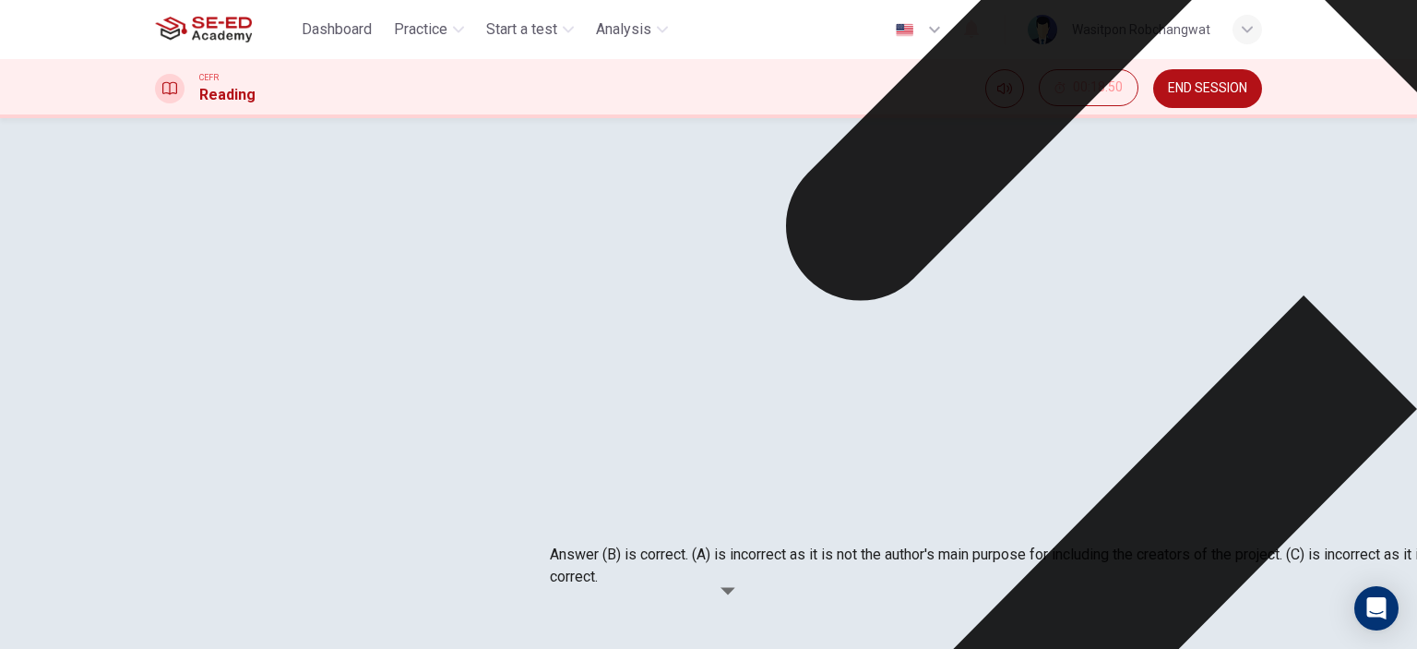
scroll to position [74, 0]
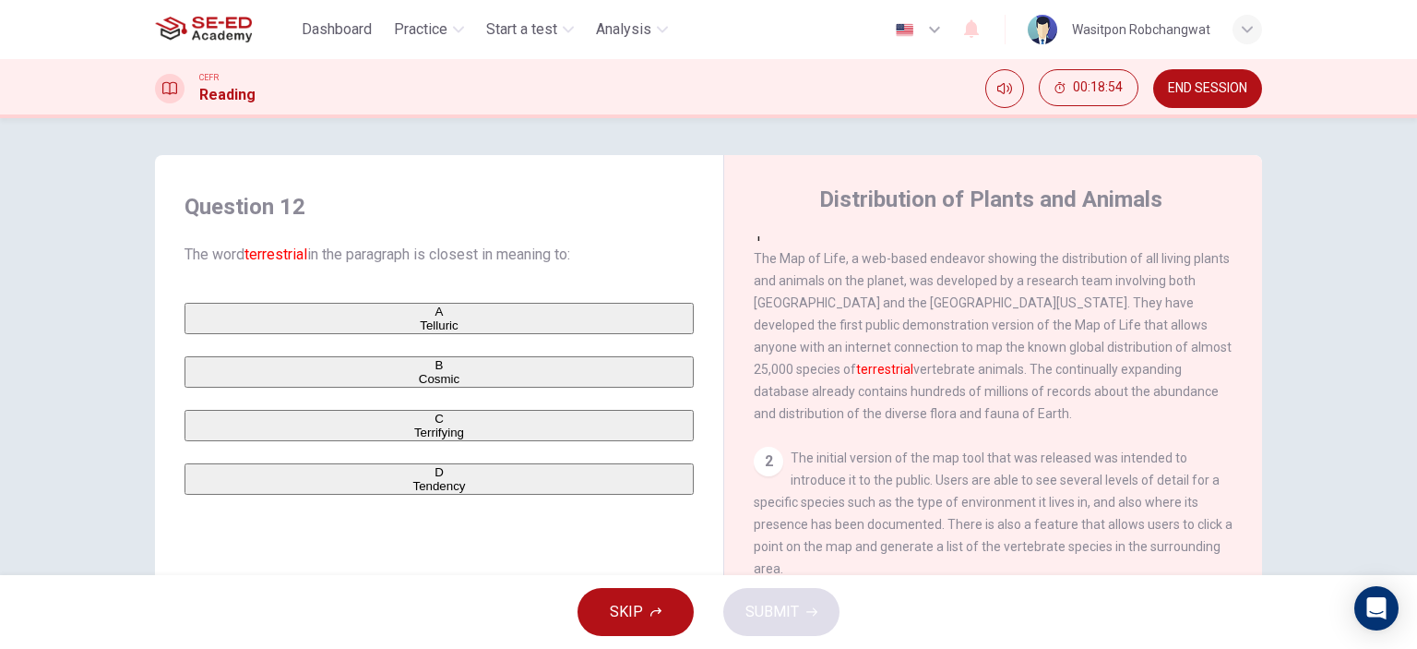
scroll to position [0, 0]
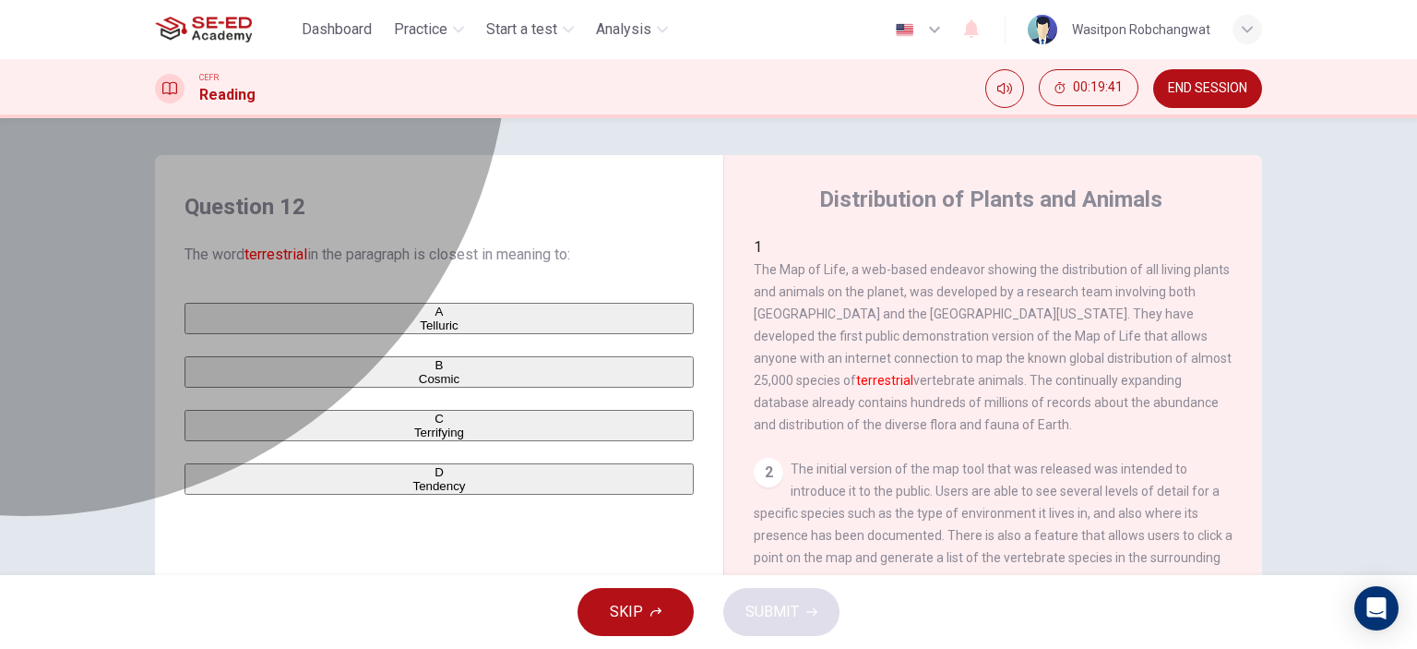
click at [206, 425] on div "C" at bounding box center [439, 419] width 506 height 14
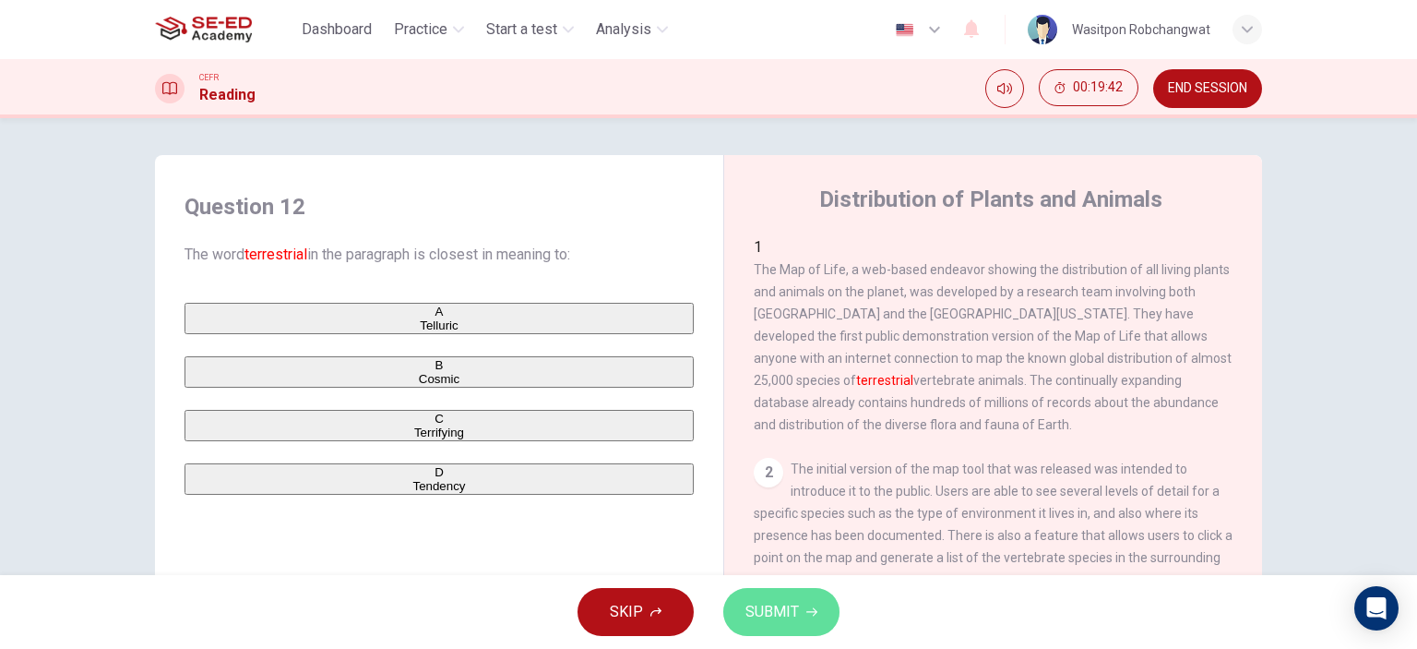
click at [797, 620] on span "SUBMIT" at bounding box center [773, 612] width 54 height 26
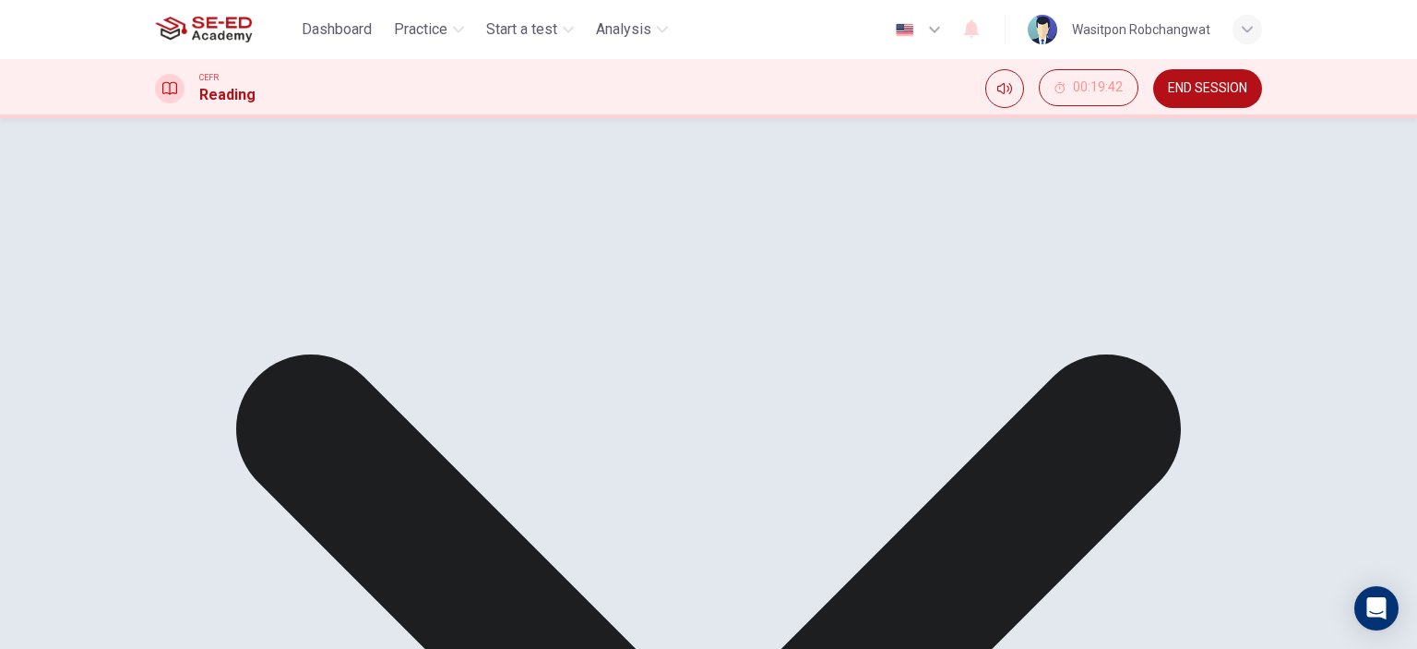
scroll to position [92, 0]
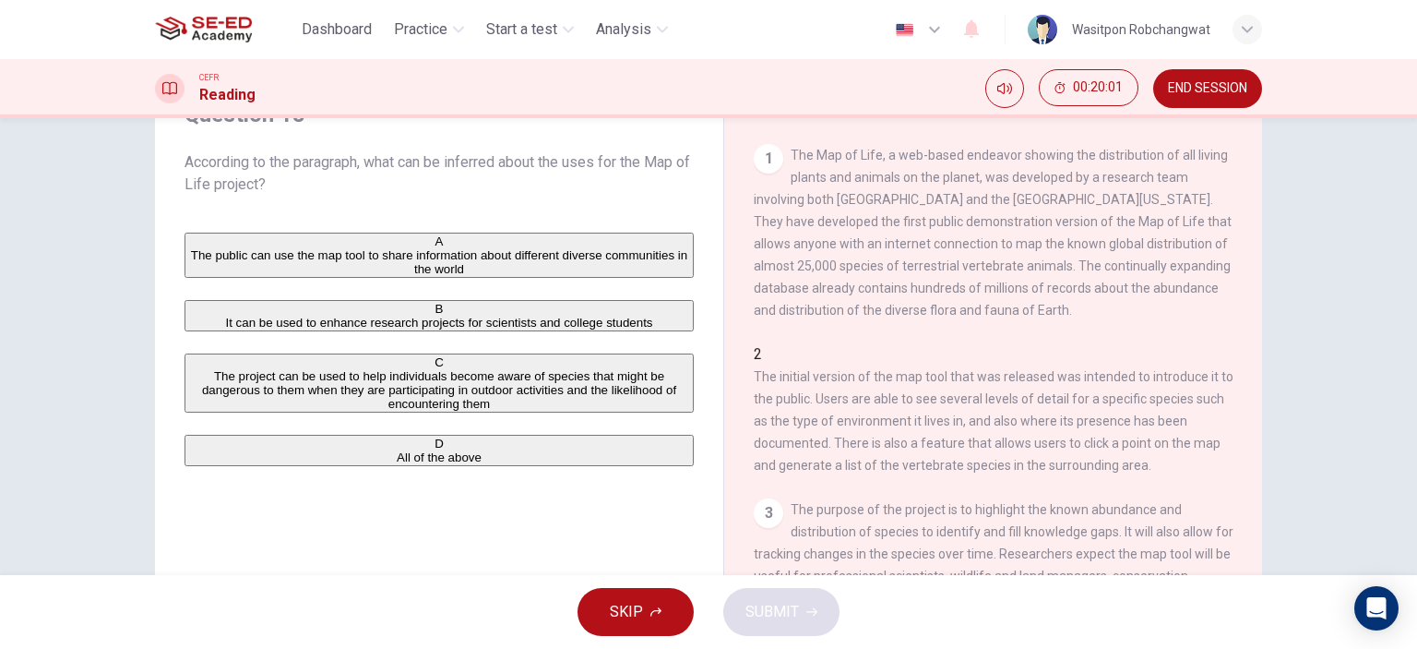
click at [199, 369] on div "C" at bounding box center [439, 362] width 506 height 14
click at [201, 450] on div "D" at bounding box center [439, 443] width 506 height 14
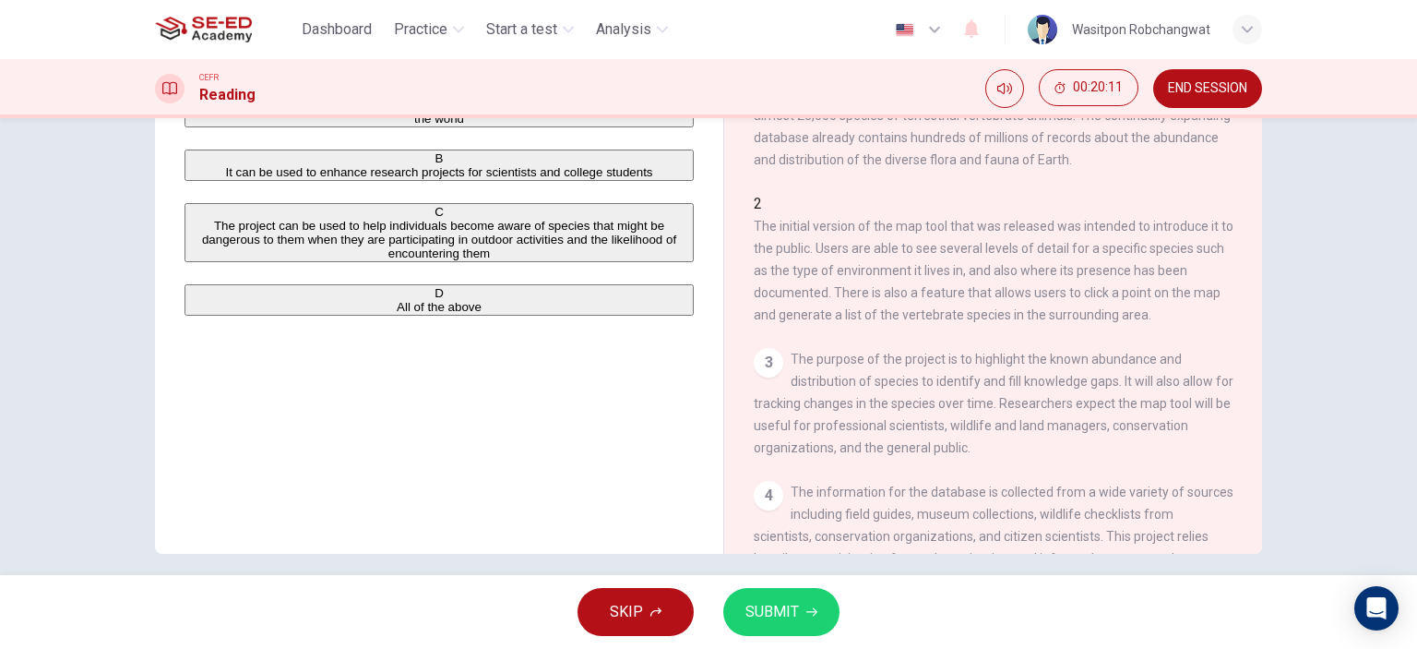
scroll to position [258, 0]
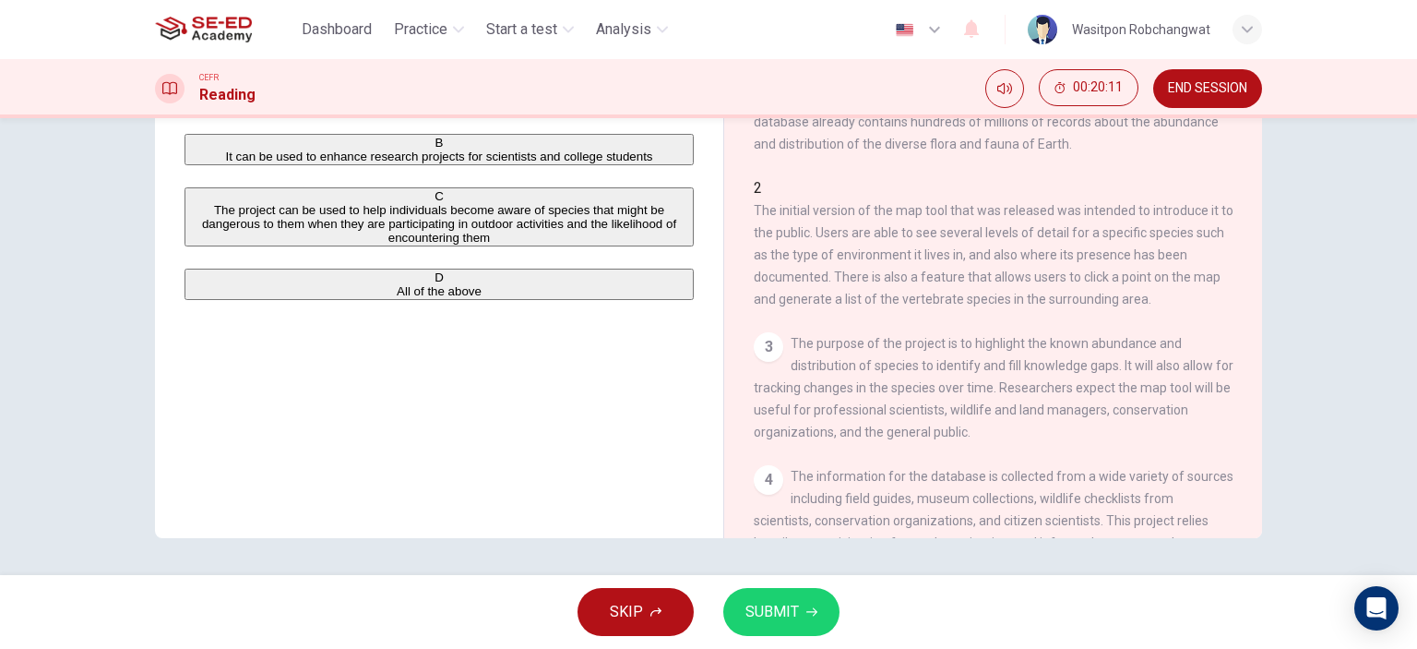
click at [807, 608] on icon "button" at bounding box center [812, 611] width 11 height 11
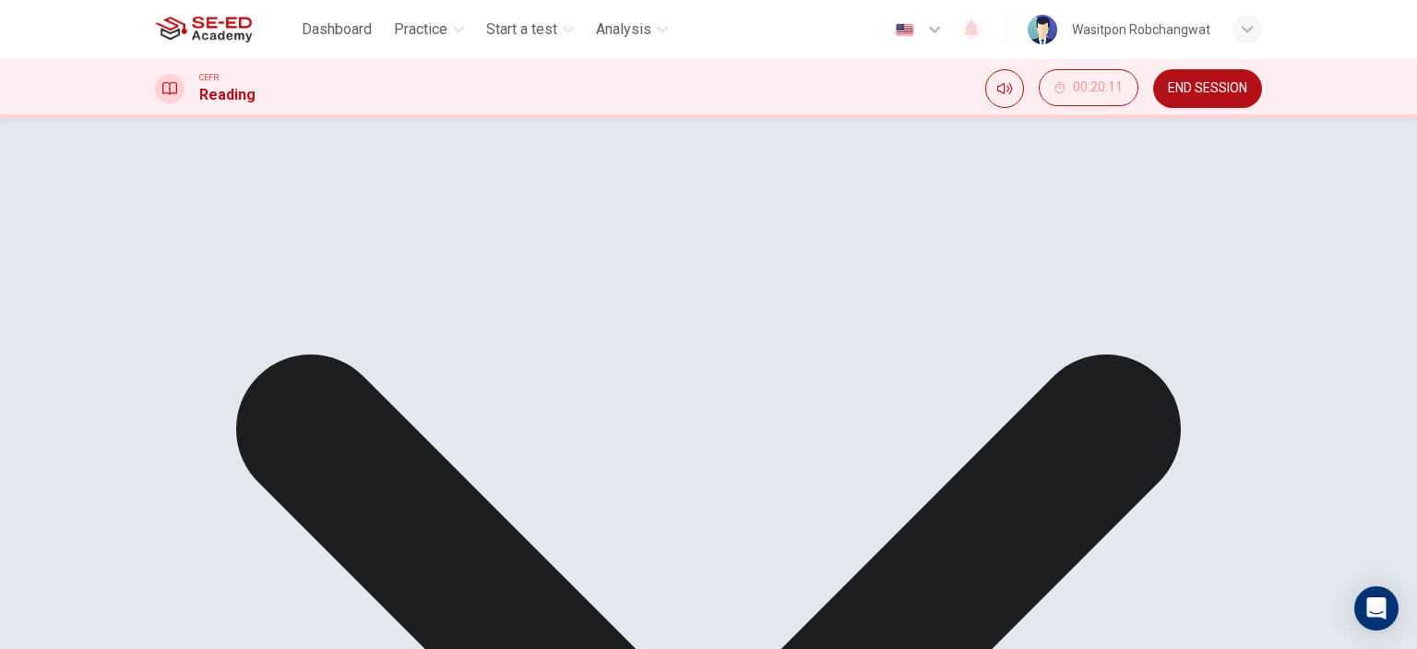
scroll to position [166, 0]
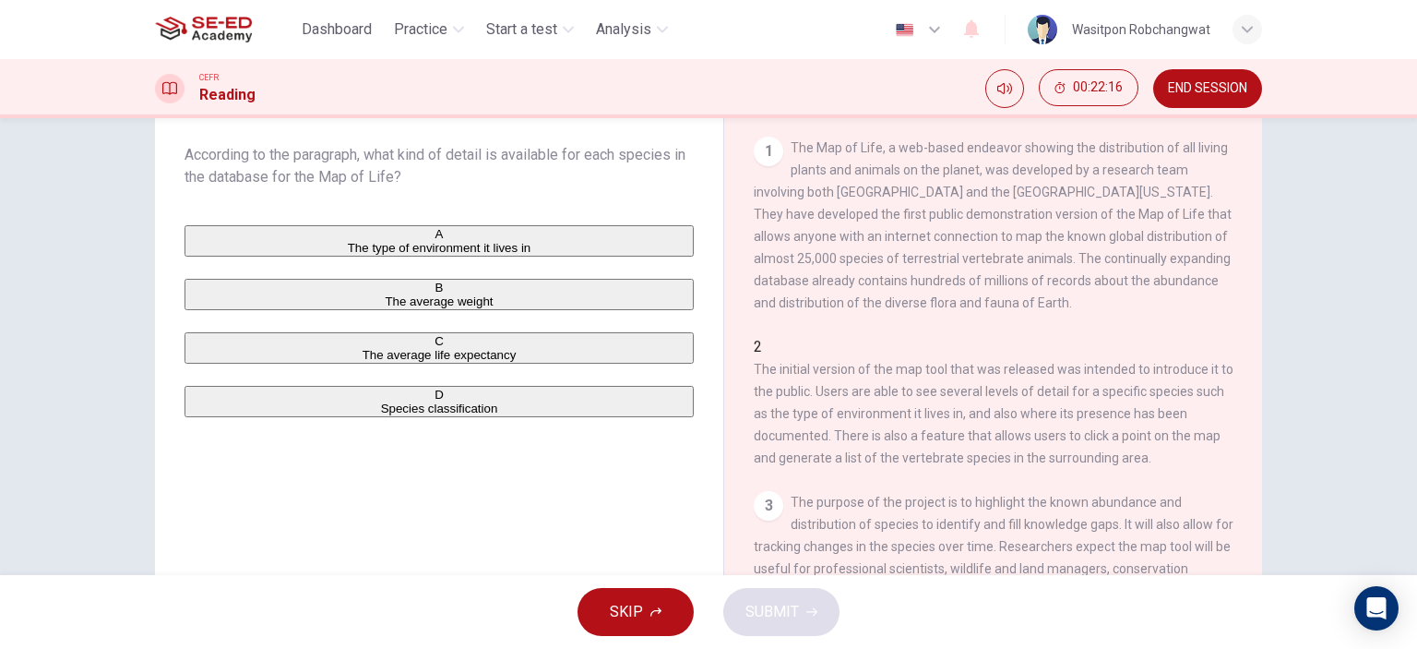
scroll to position [92, 0]
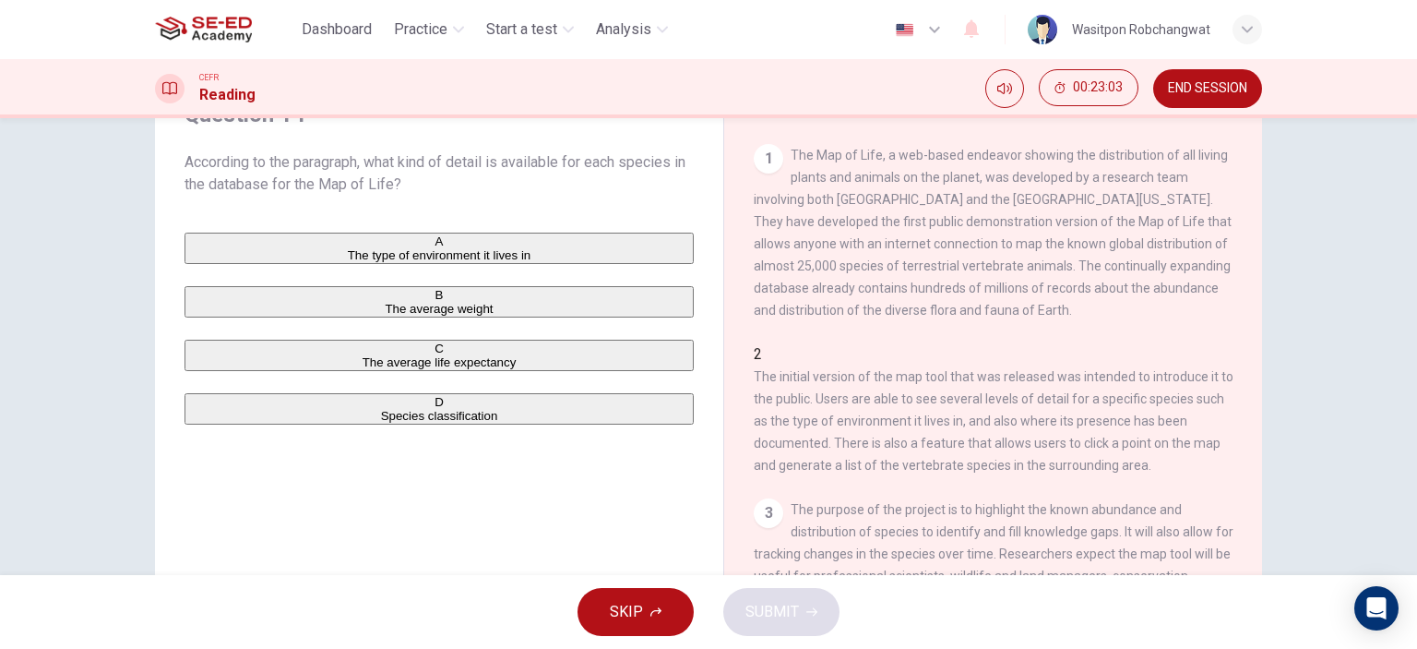
click at [205, 409] on div "D" at bounding box center [439, 402] width 506 height 14
click at [731, 604] on button "SUBMIT" at bounding box center [781, 612] width 116 height 48
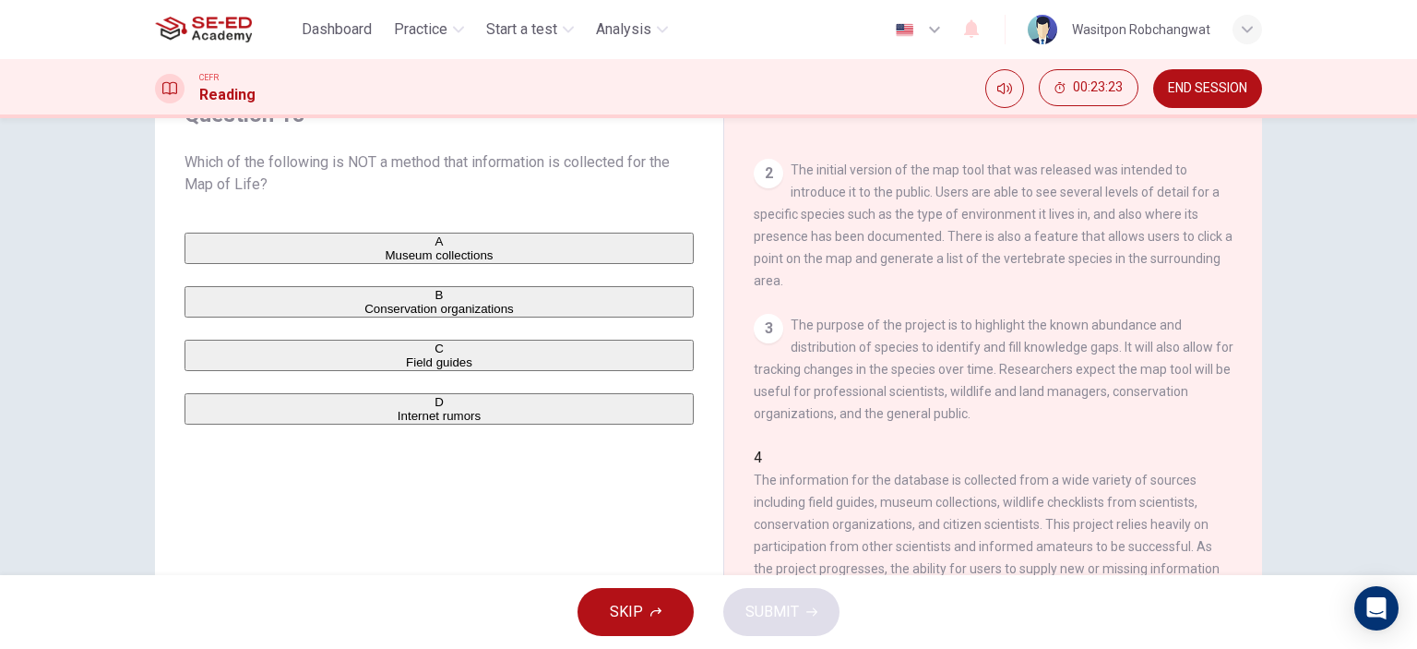
click at [210, 248] on div "A" at bounding box center [439, 241] width 506 height 14
click at [753, 603] on span "SUBMIT" at bounding box center [773, 612] width 54 height 26
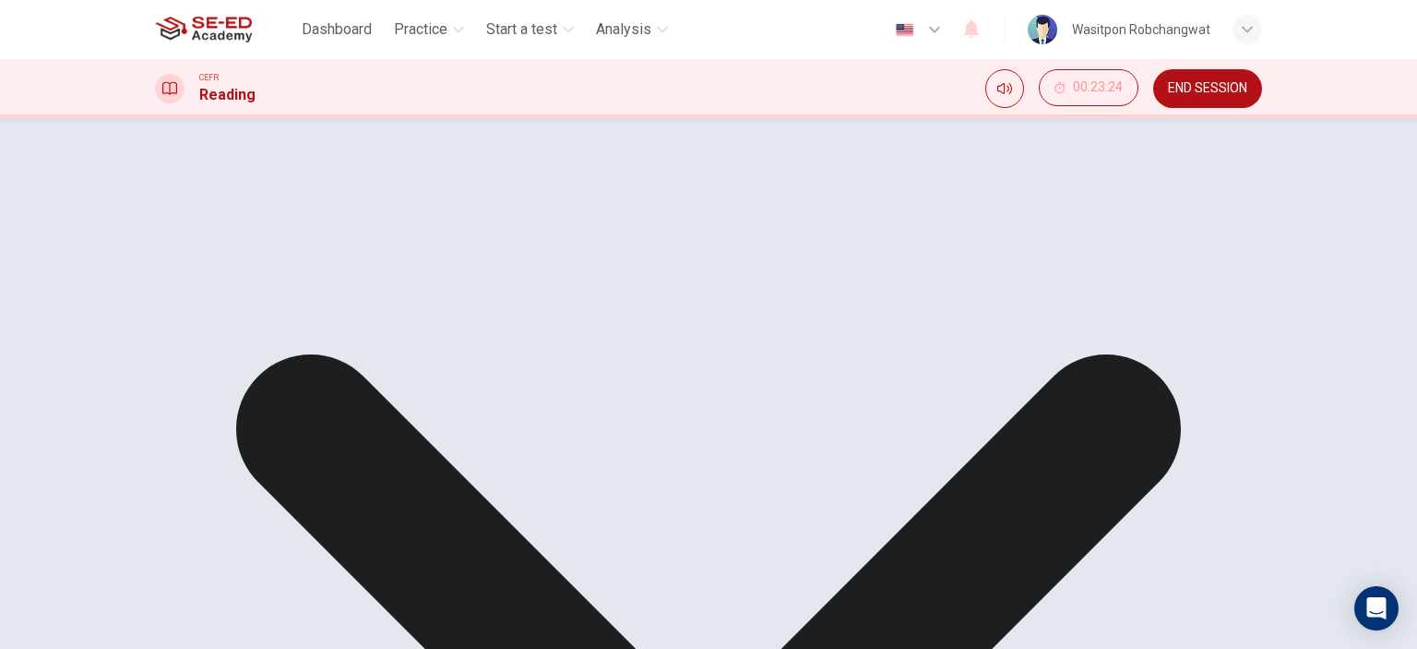
scroll to position [185, 0]
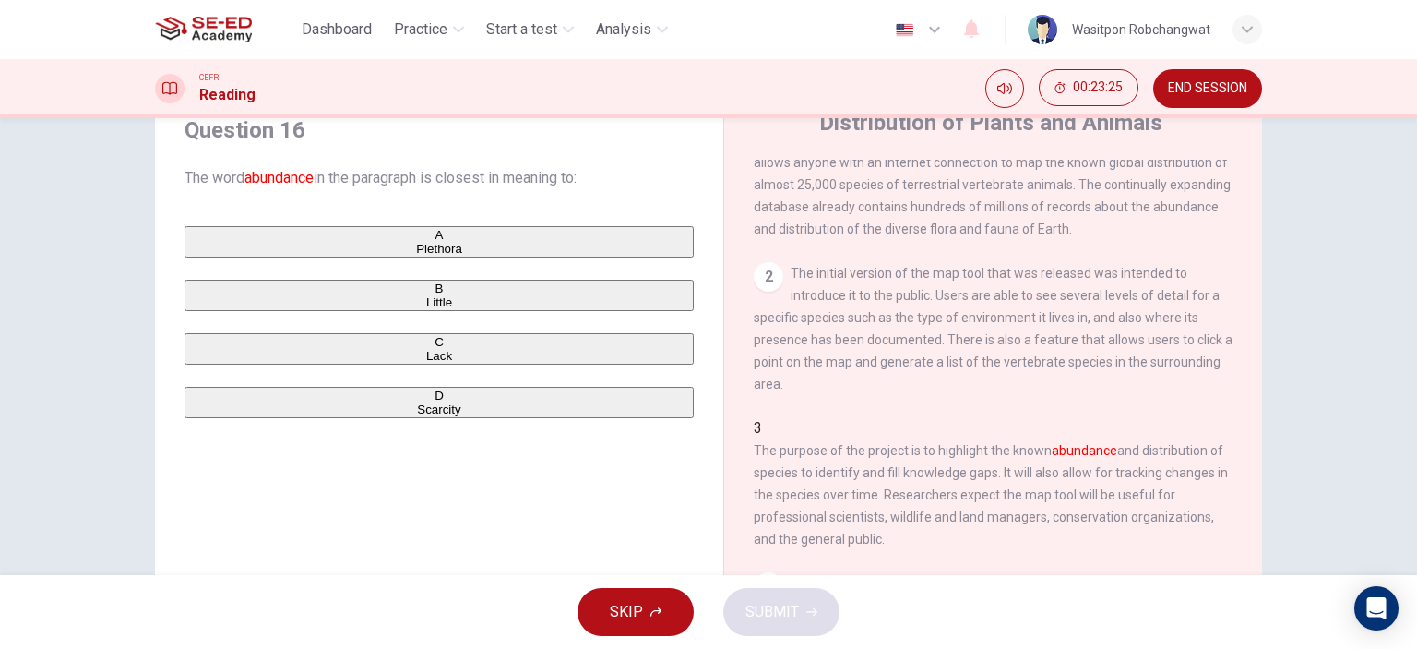
scroll to position [70, 0]
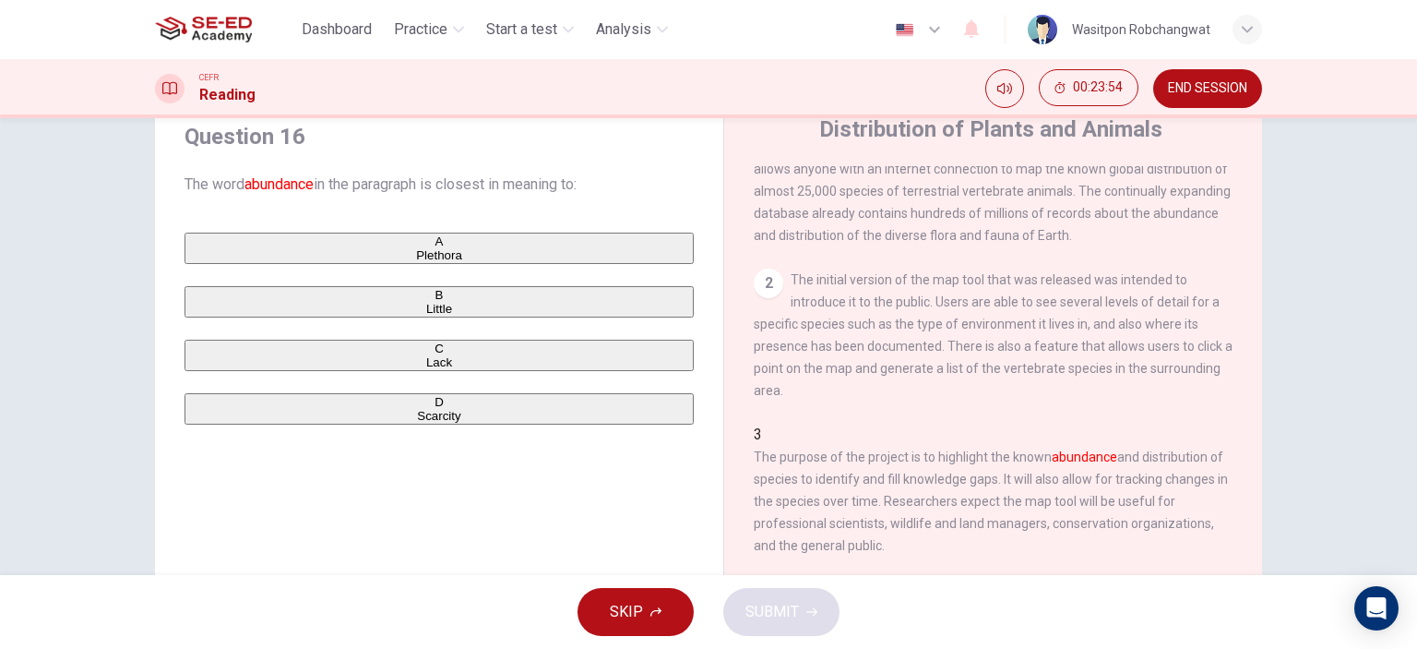
click at [199, 409] on div "D" at bounding box center [439, 402] width 506 height 14
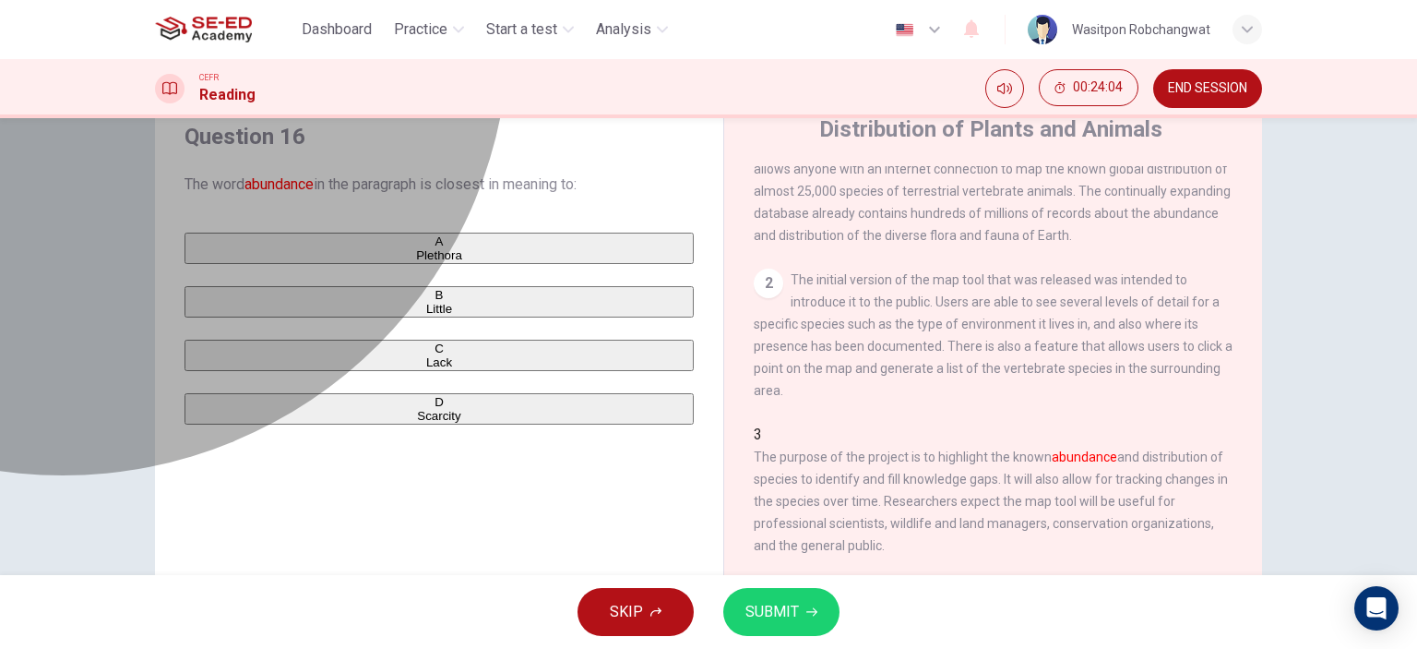
click at [426, 369] on span "Lack" at bounding box center [439, 362] width 26 height 14
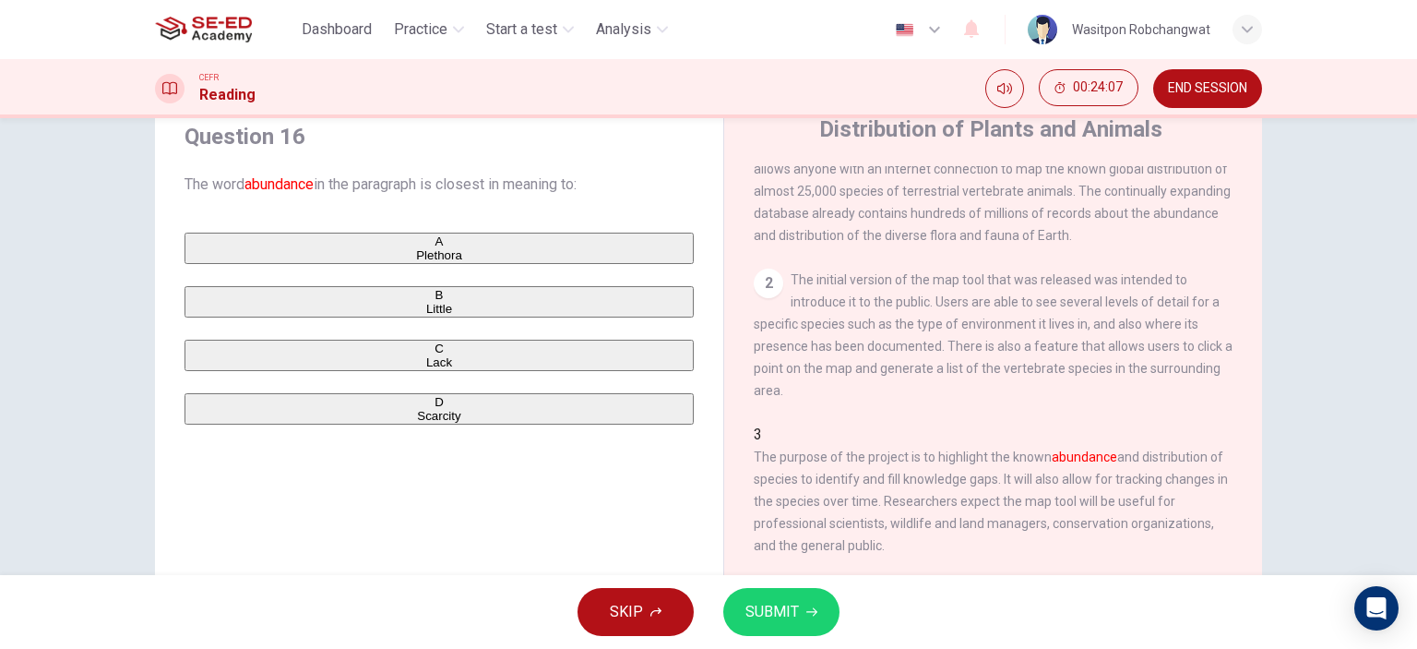
click at [774, 618] on span "SUBMIT" at bounding box center [773, 612] width 54 height 26
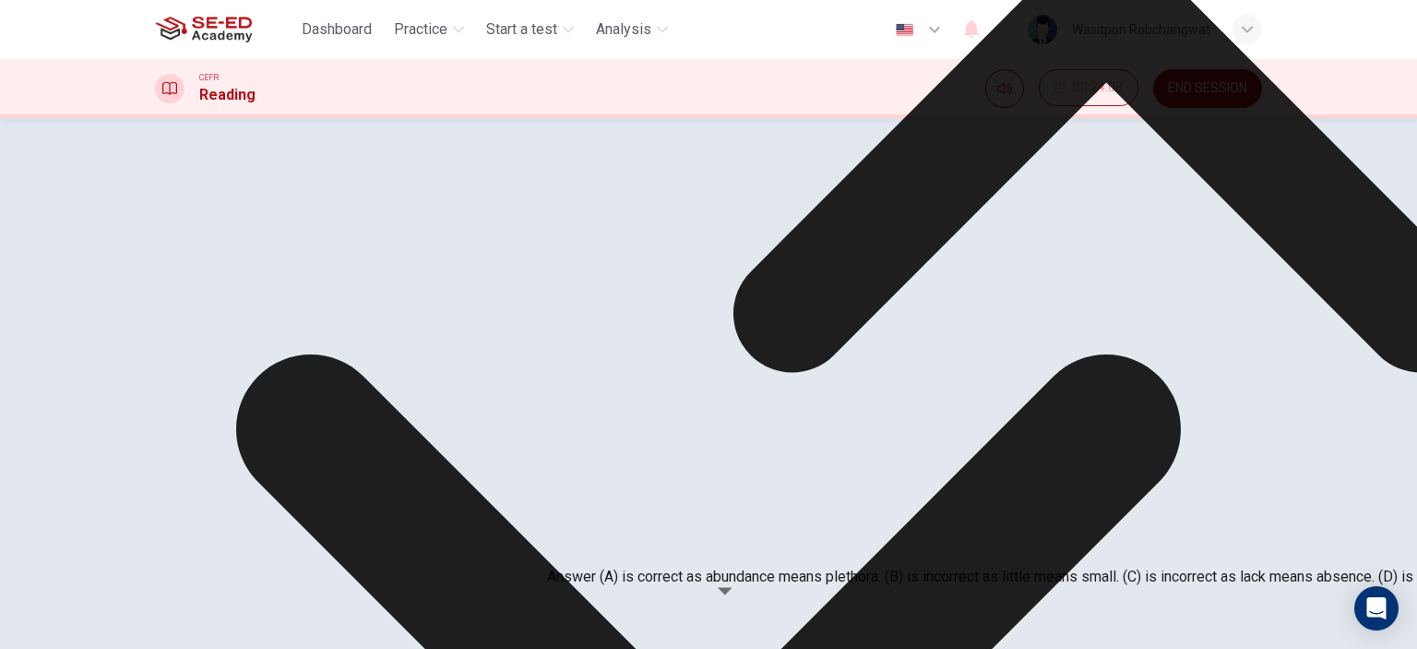
click at [878, 373] on icon at bounding box center [1107, -1] width 747 height 747
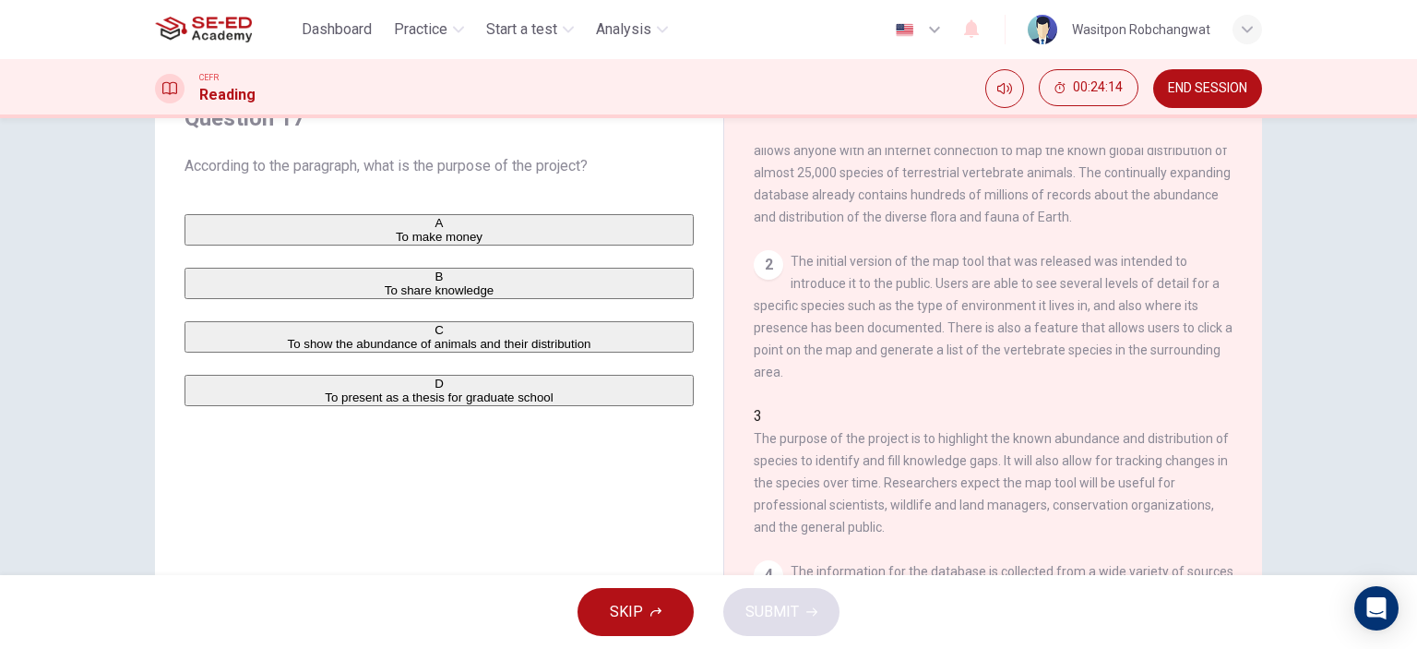
scroll to position [92, 0]
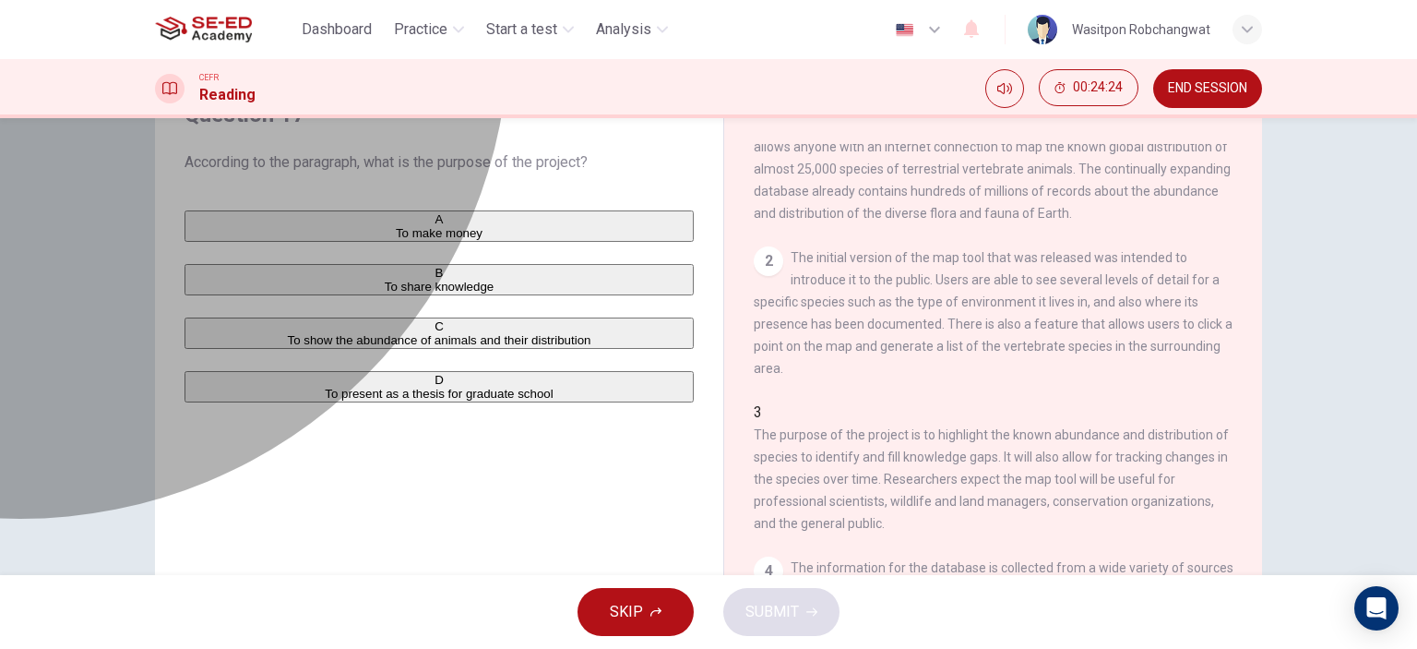
click at [201, 333] on div "C" at bounding box center [439, 326] width 506 height 14
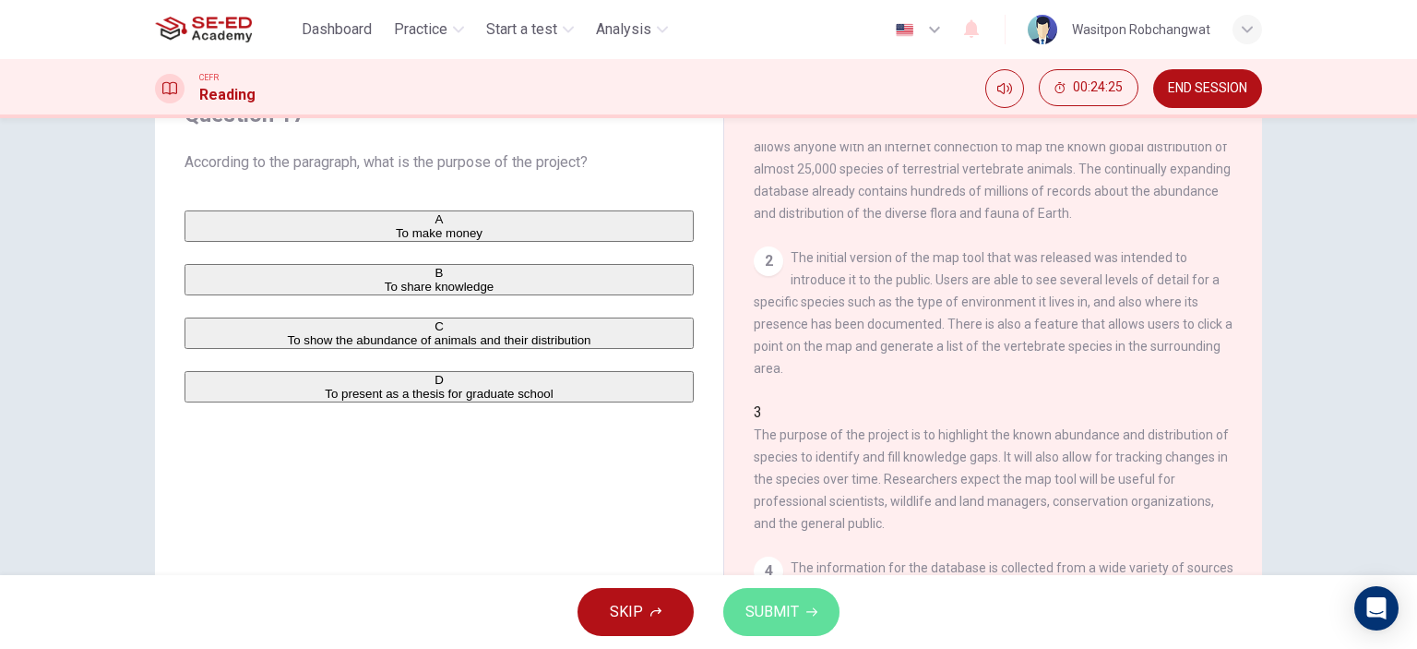
click at [803, 608] on button "SUBMIT" at bounding box center [781, 612] width 116 height 48
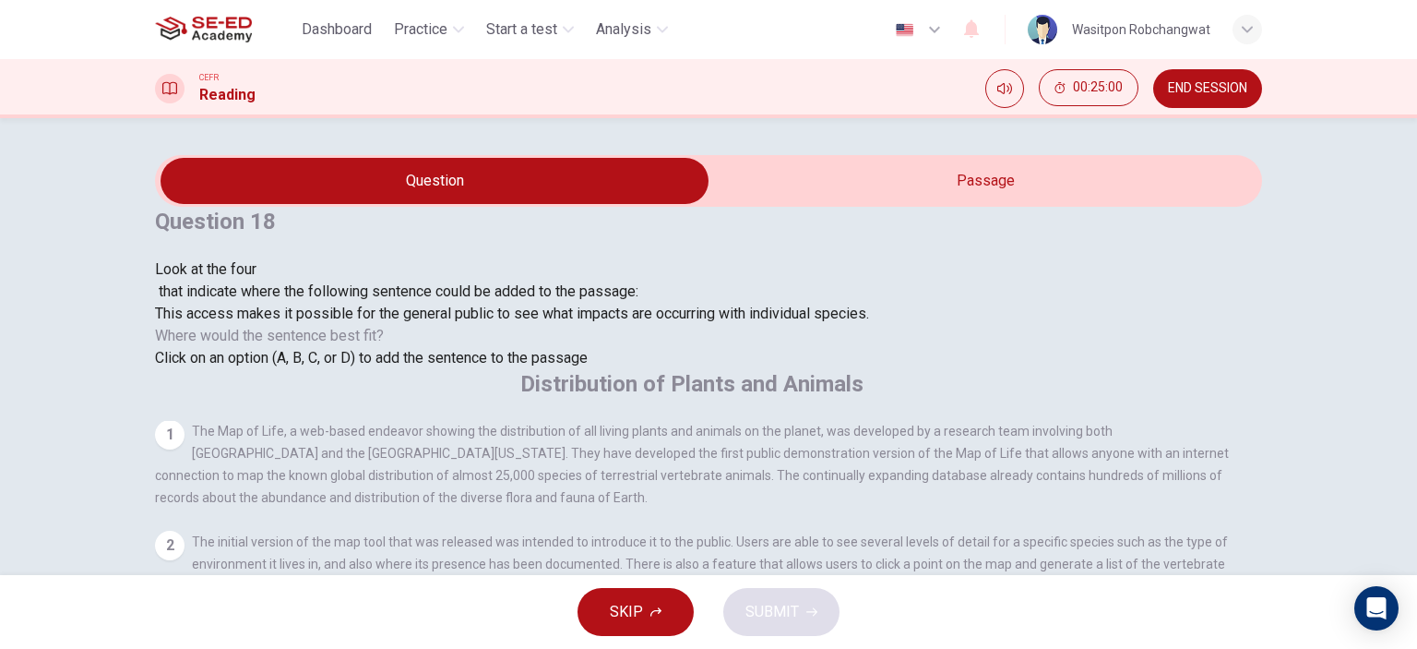
scroll to position [228, 0]
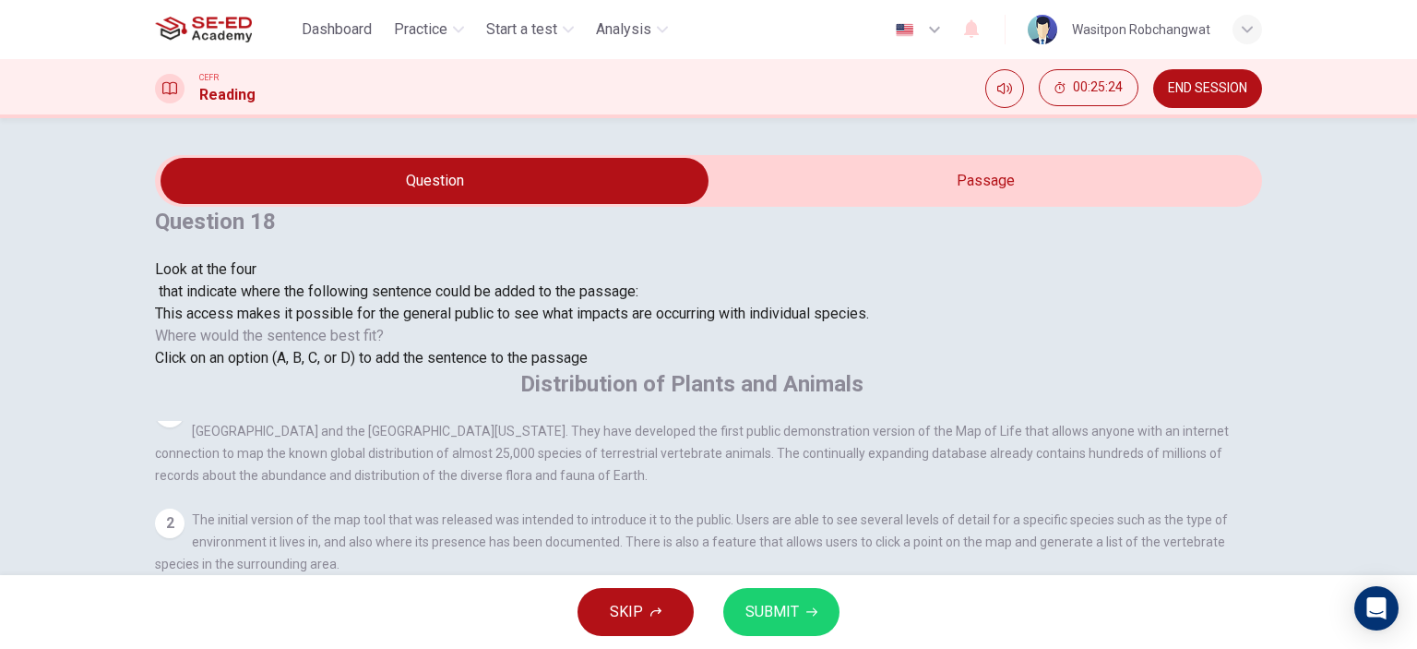
click at [885, 644] on input at bounding box center [805, 653] width 160 height 18
click at [315, 644] on input at bounding box center [235, 653] width 160 height 18
click at [768, 613] on span "SUBMIT" at bounding box center [773, 612] width 54 height 26
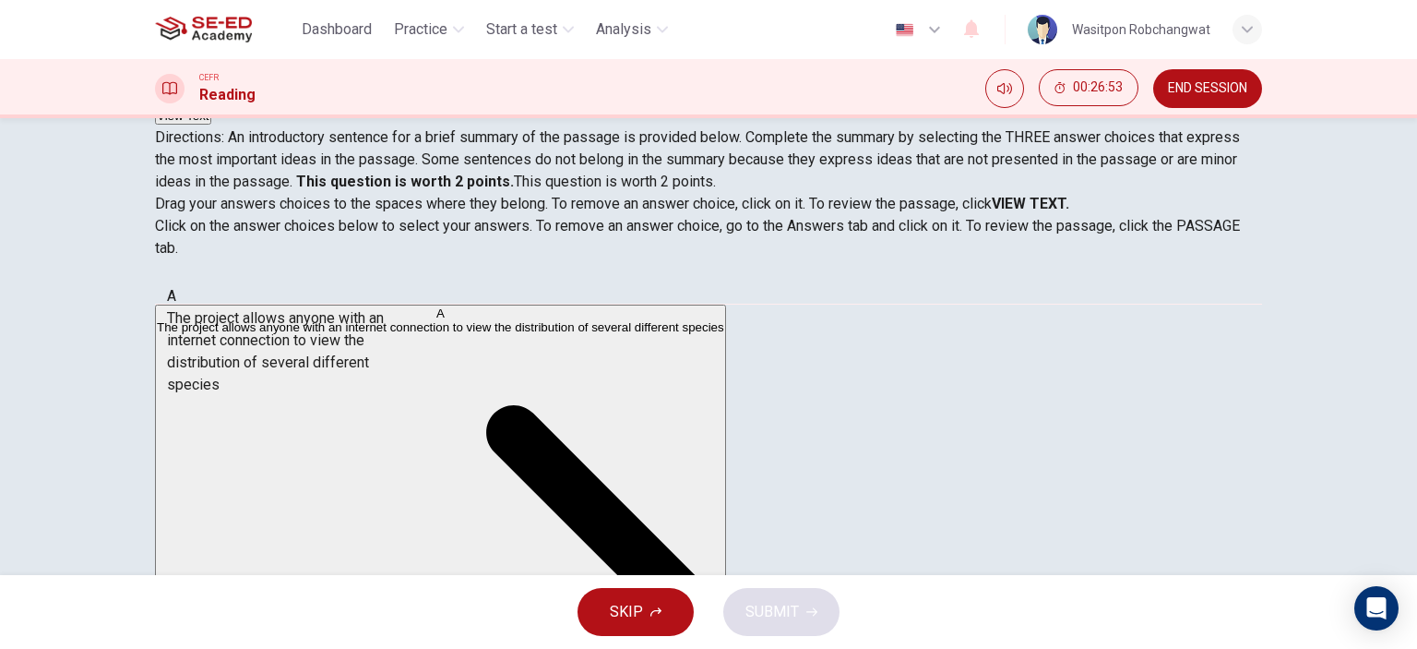
drag, startPoint x: 295, startPoint y: 357, endPoint x: 281, endPoint y: 353, distance: 15.2
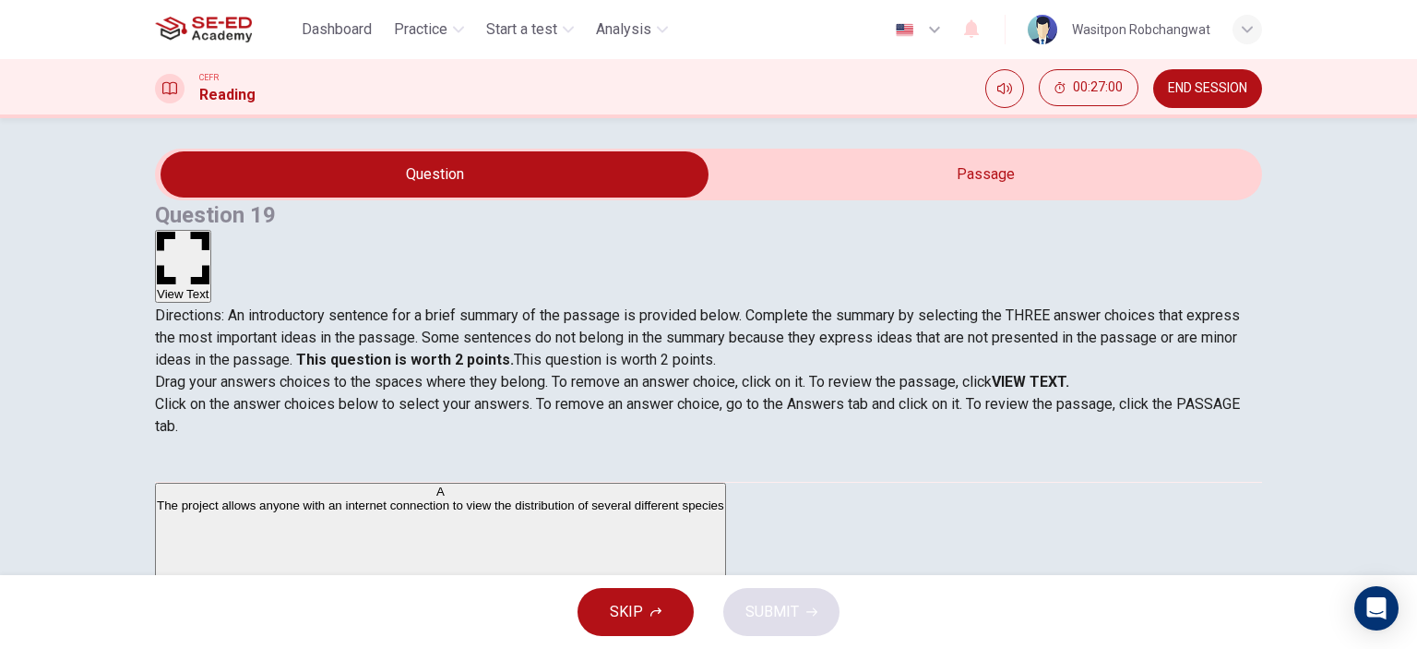
scroll to position [0, 0]
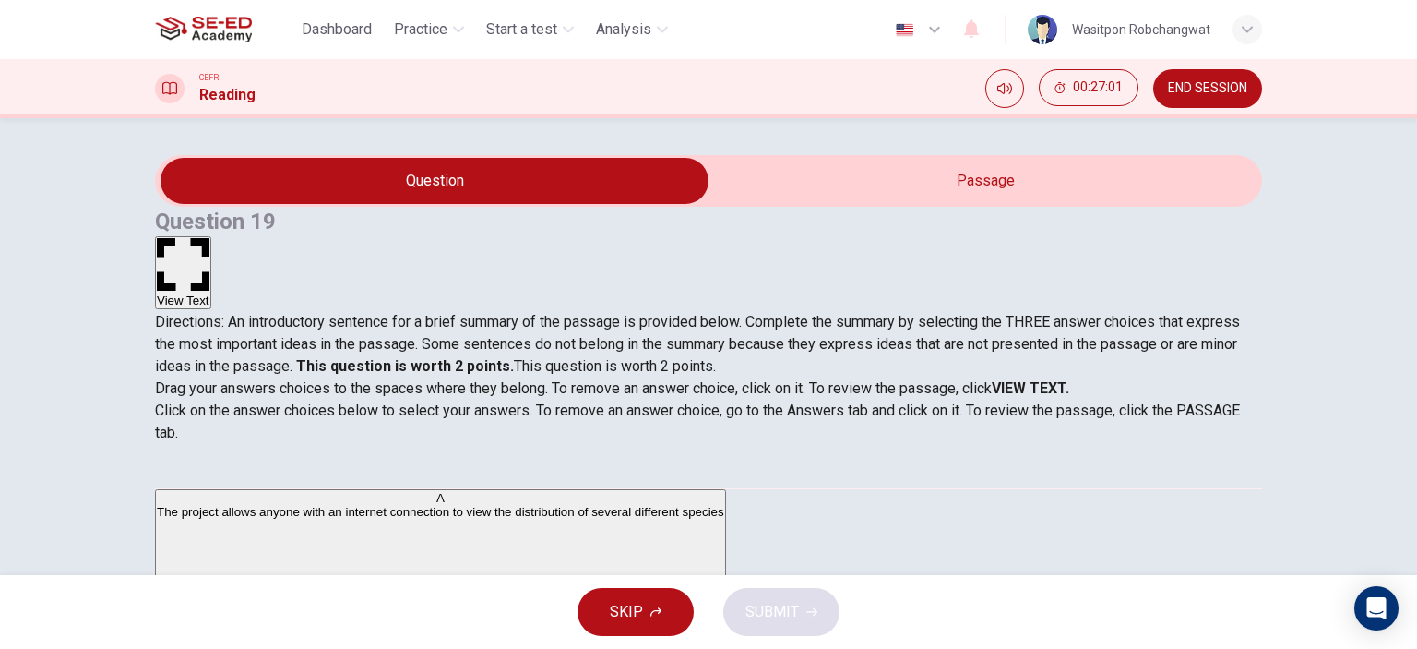
click at [211, 236] on button "View Text" at bounding box center [183, 272] width 56 height 73
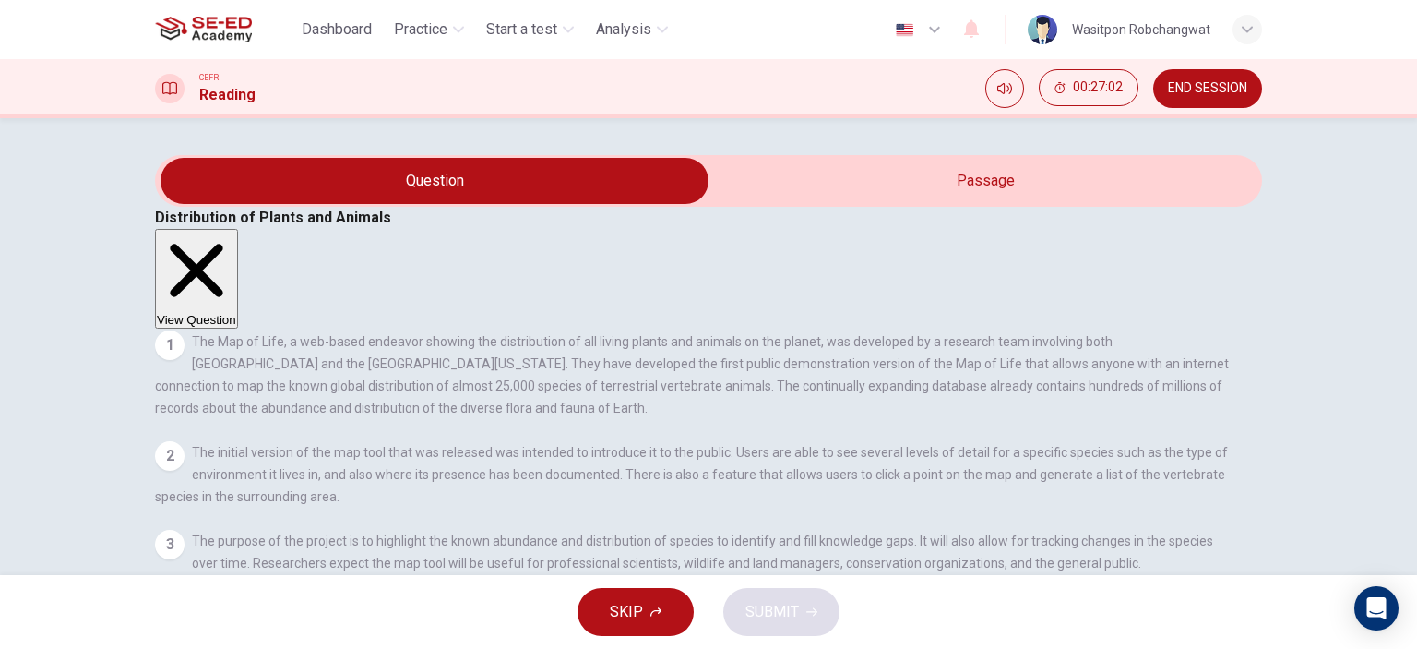
click at [238, 229] on button "View Question" at bounding box center [196, 279] width 83 height 100
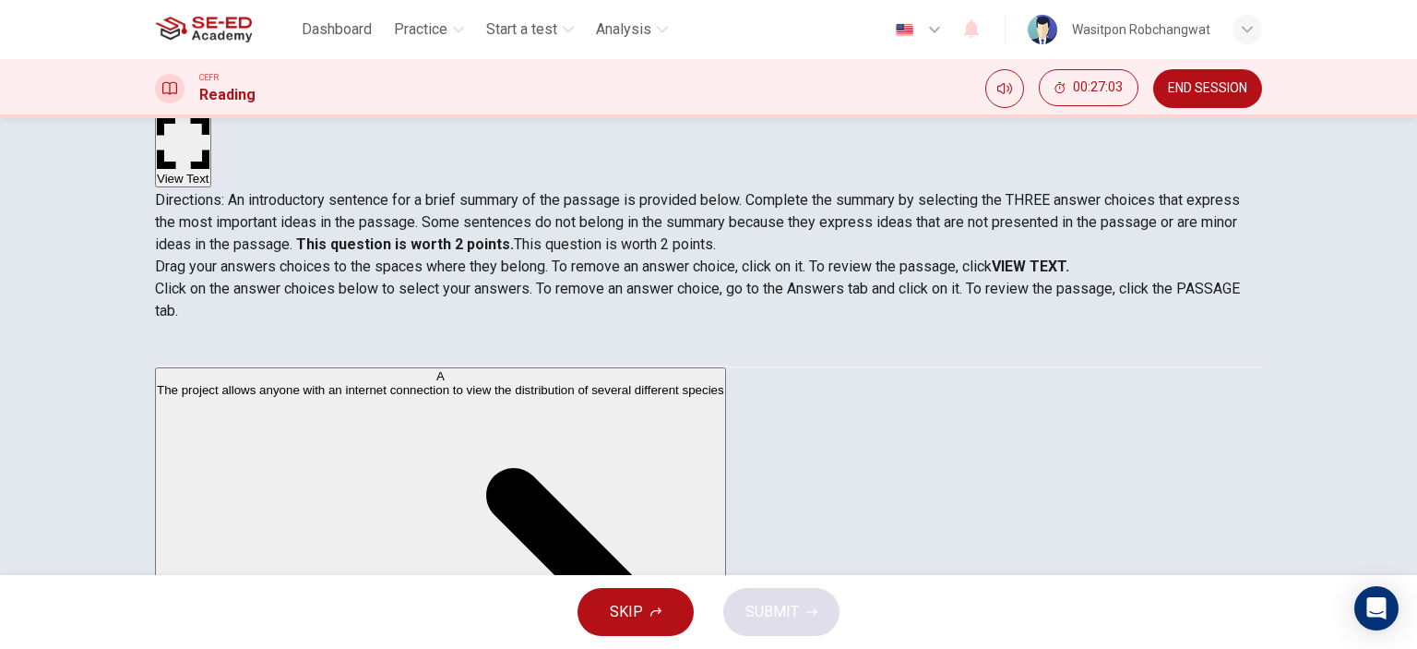
scroll to position [185, 0]
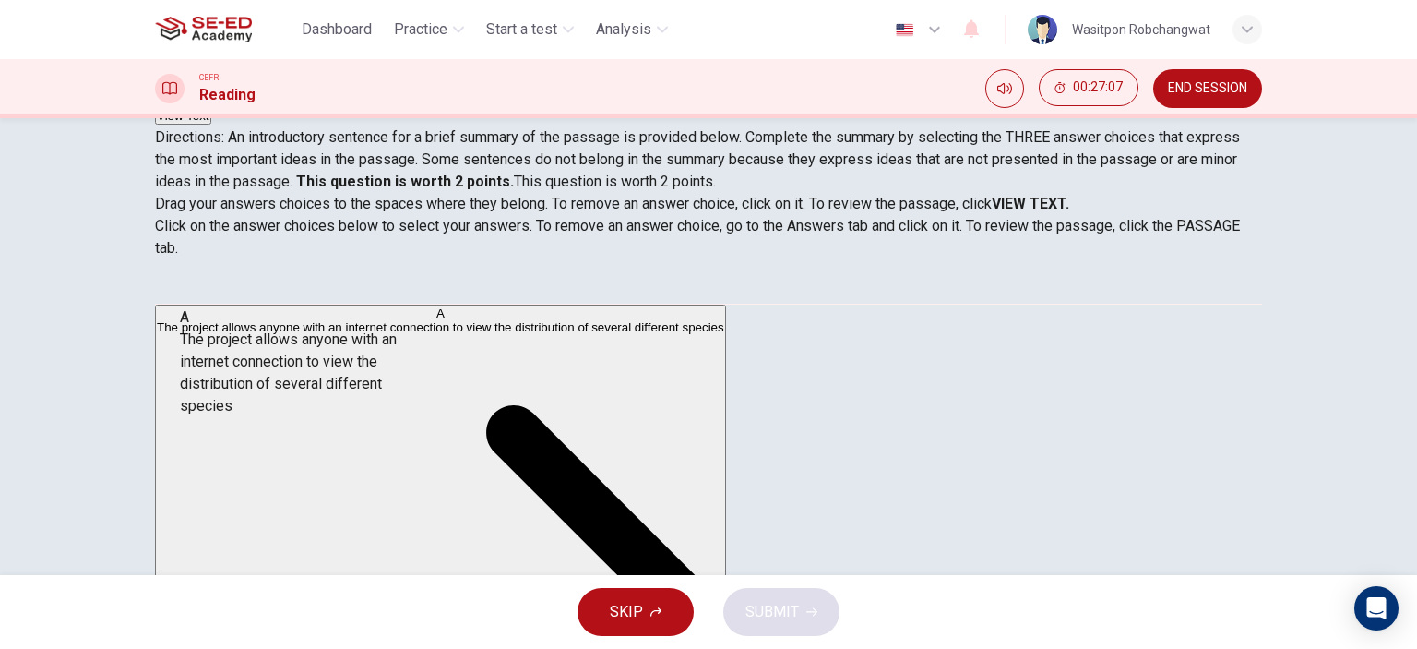
drag, startPoint x: 299, startPoint y: 352, endPoint x: 305, endPoint y: 366, distance: 16.1
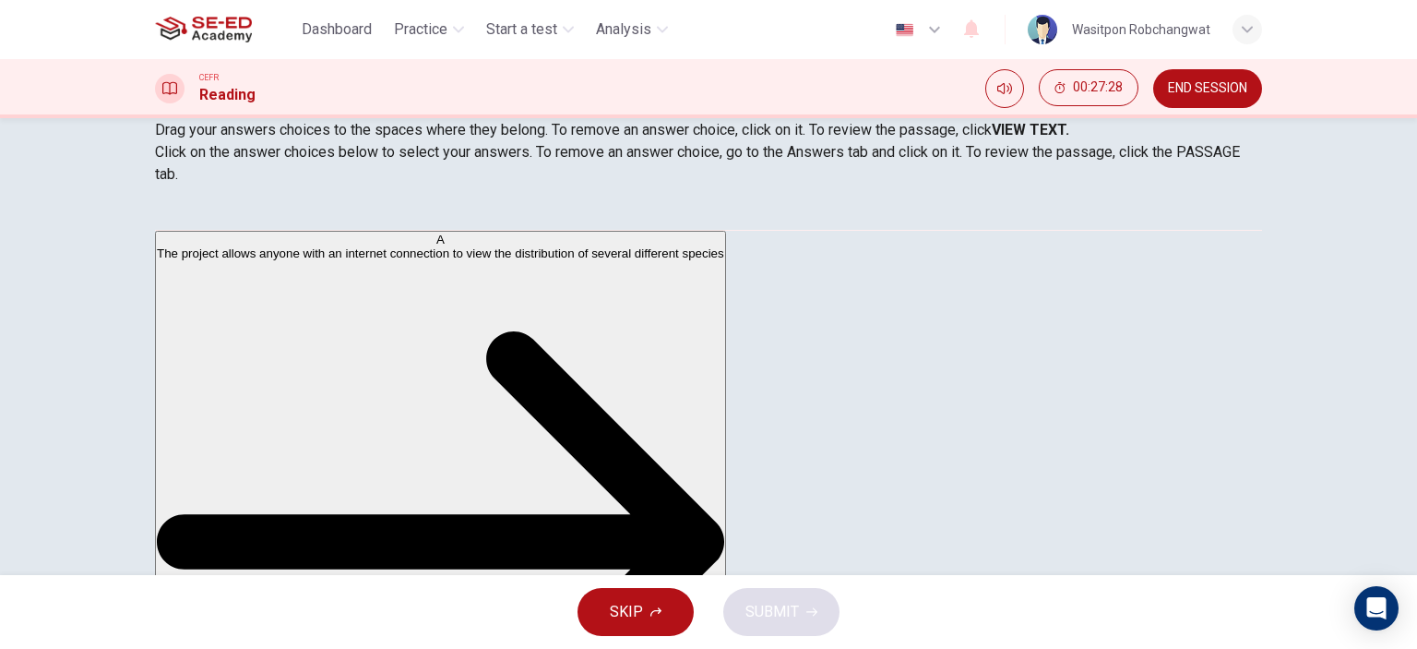
scroll to position [0, 0]
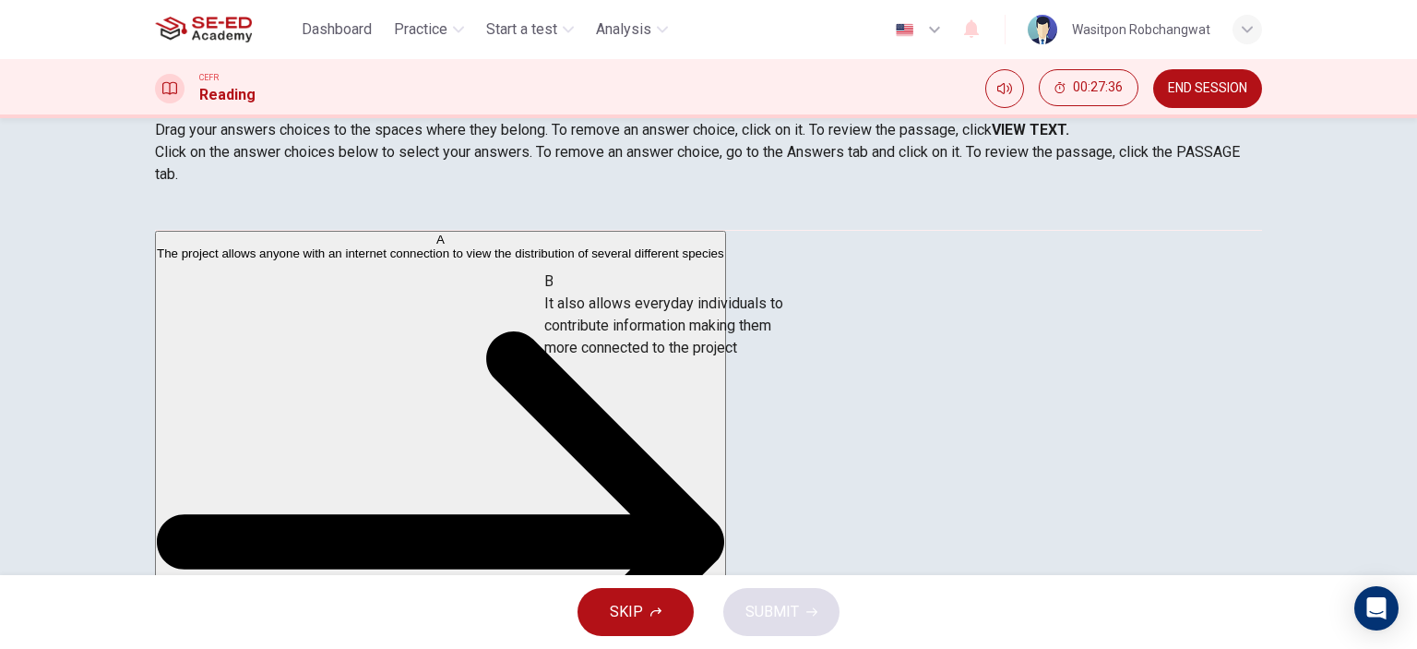
drag, startPoint x: 339, startPoint y: 415, endPoint x: 682, endPoint y: 339, distance: 351.7
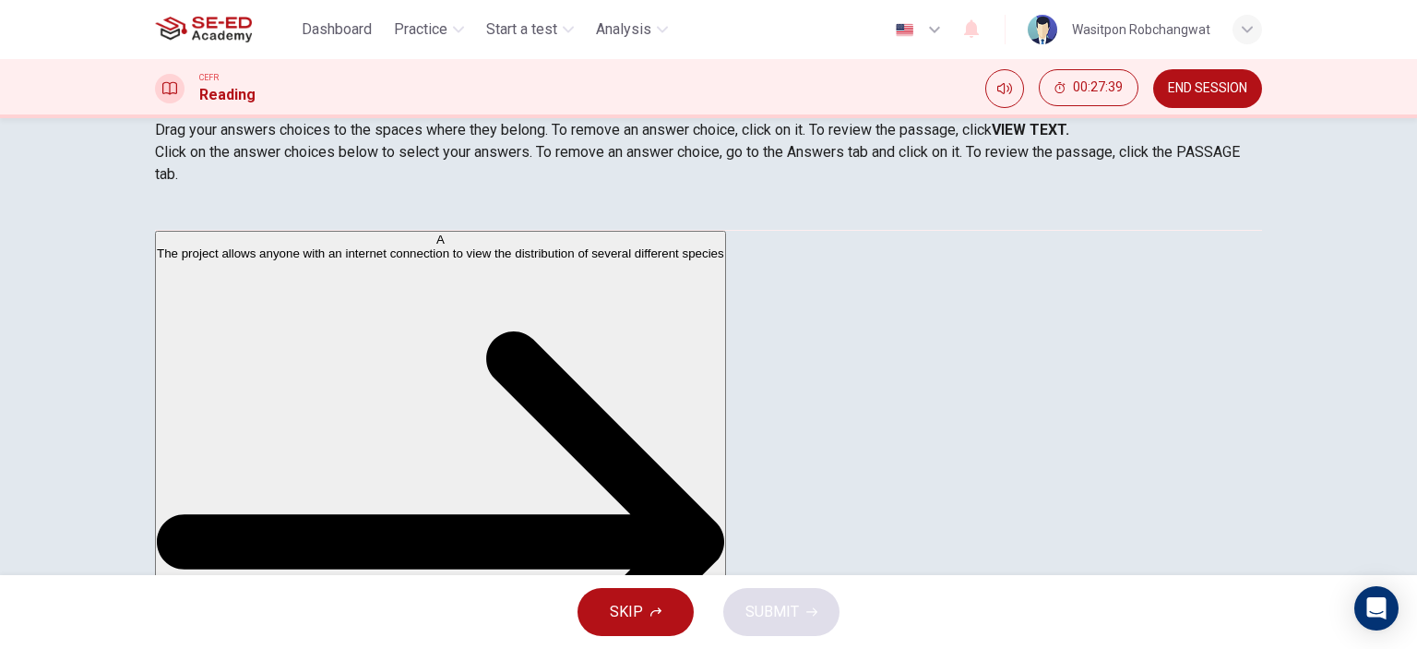
scroll to position [343, 0]
drag, startPoint x: 314, startPoint y: 317, endPoint x: 695, endPoint y: 404, distance: 390.9
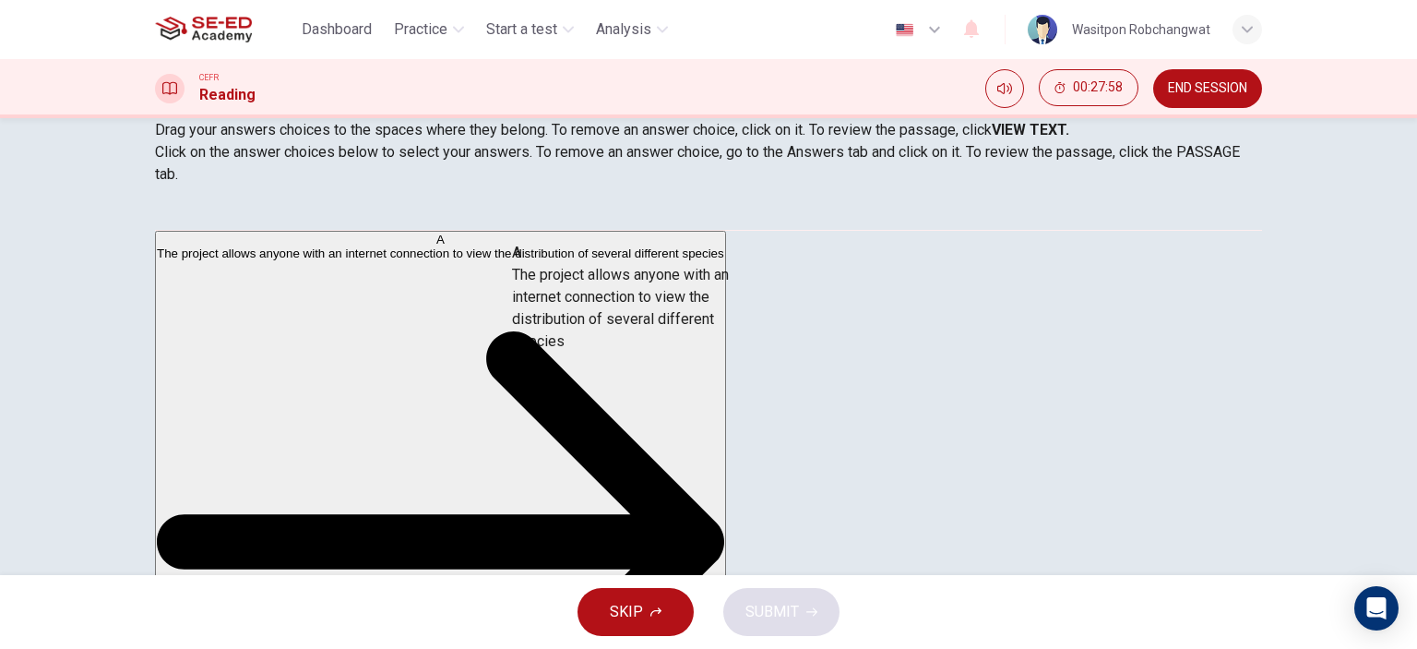
drag, startPoint x: 317, startPoint y: 287, endPoint x: 652, endPoint y: 314, distance: 336.0
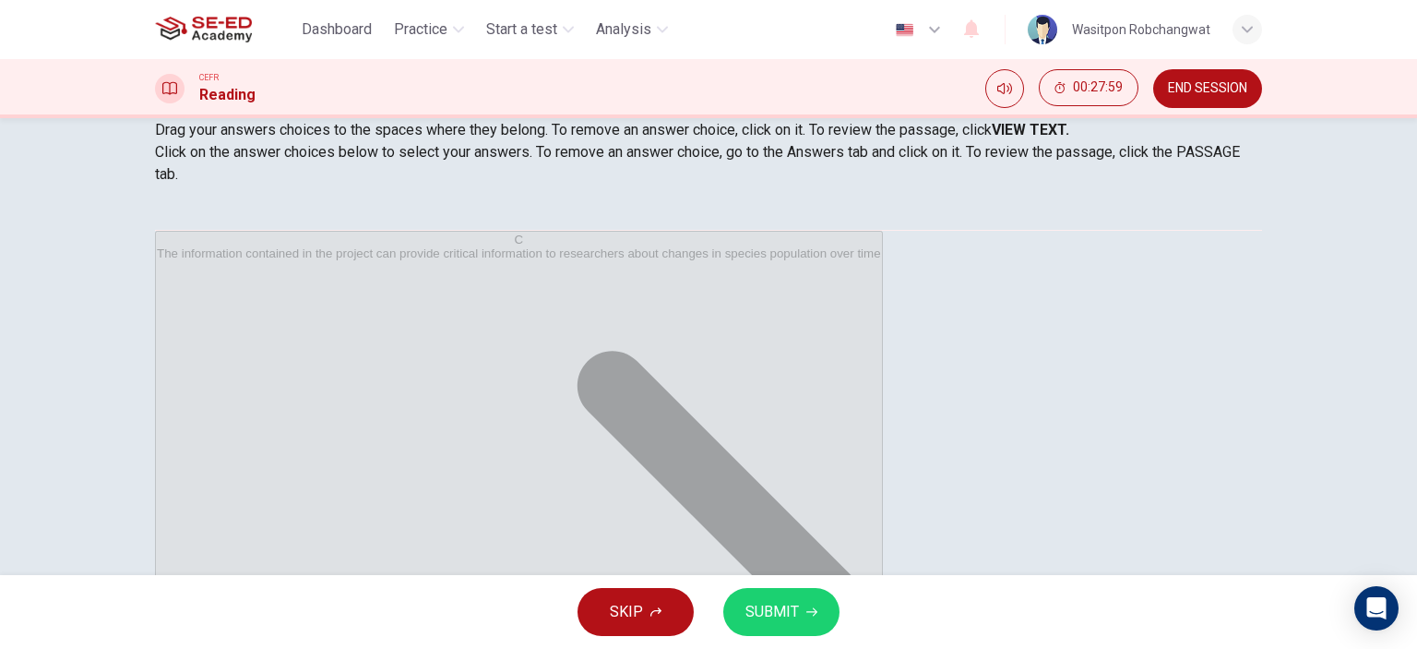
click at [784, 604] on span "SUBMIT" at bounding box center [773, 612] width 54 height 26
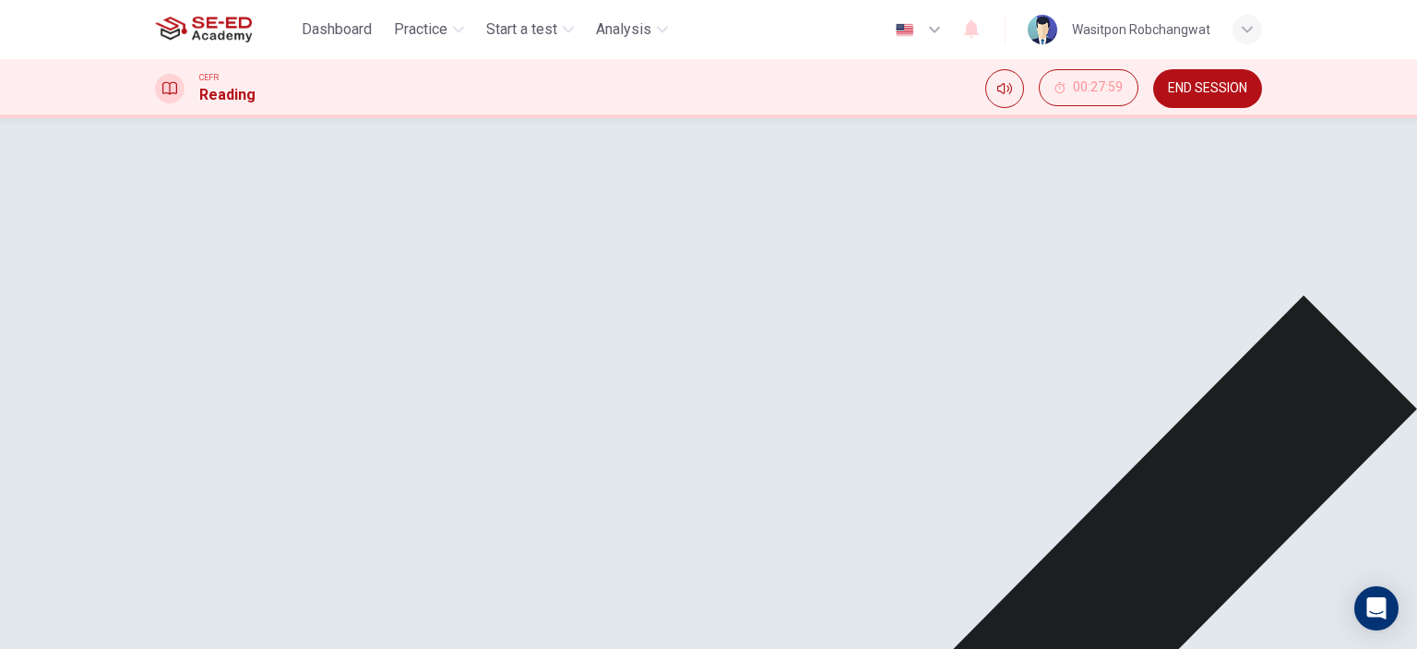
scroll to position [103, 0]
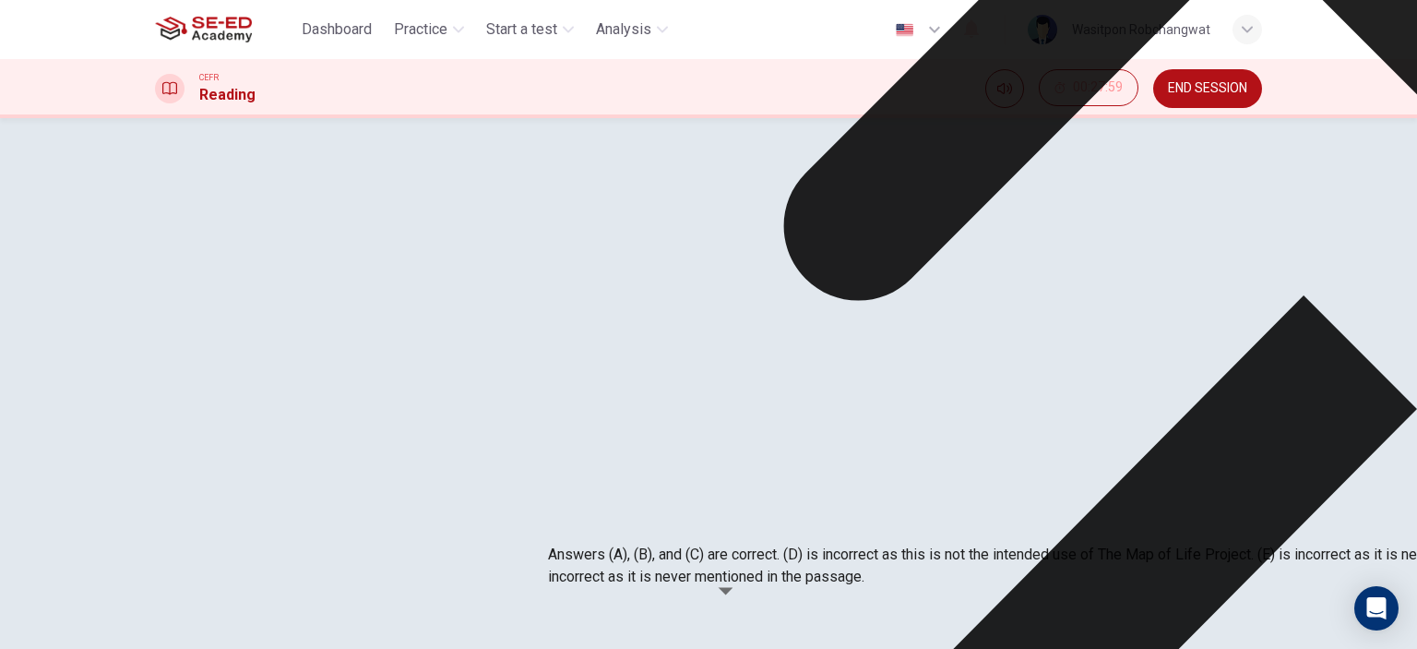
scroll to position [0, 0]
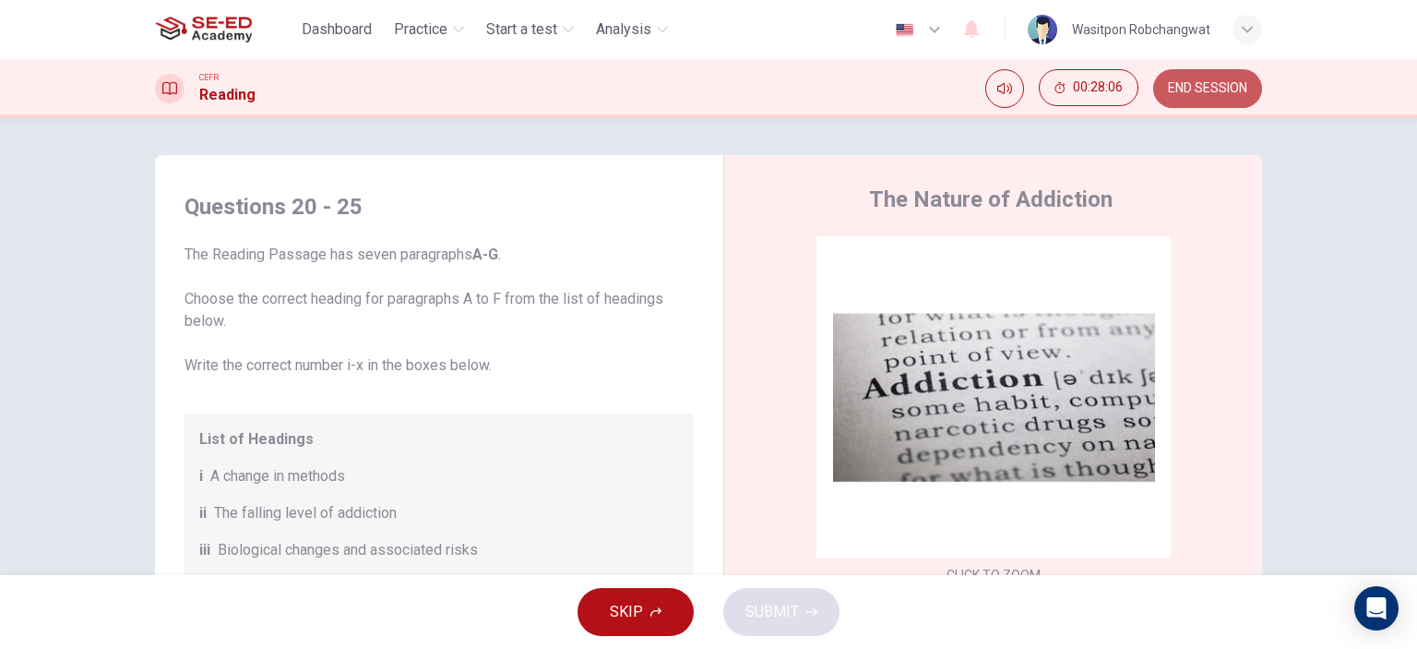
click at [1236, 83] on span "END SESSION" at bounding box center [1207, 88] width 79 height 15
